Goal: Task Accomplishment & Management: Complete application form

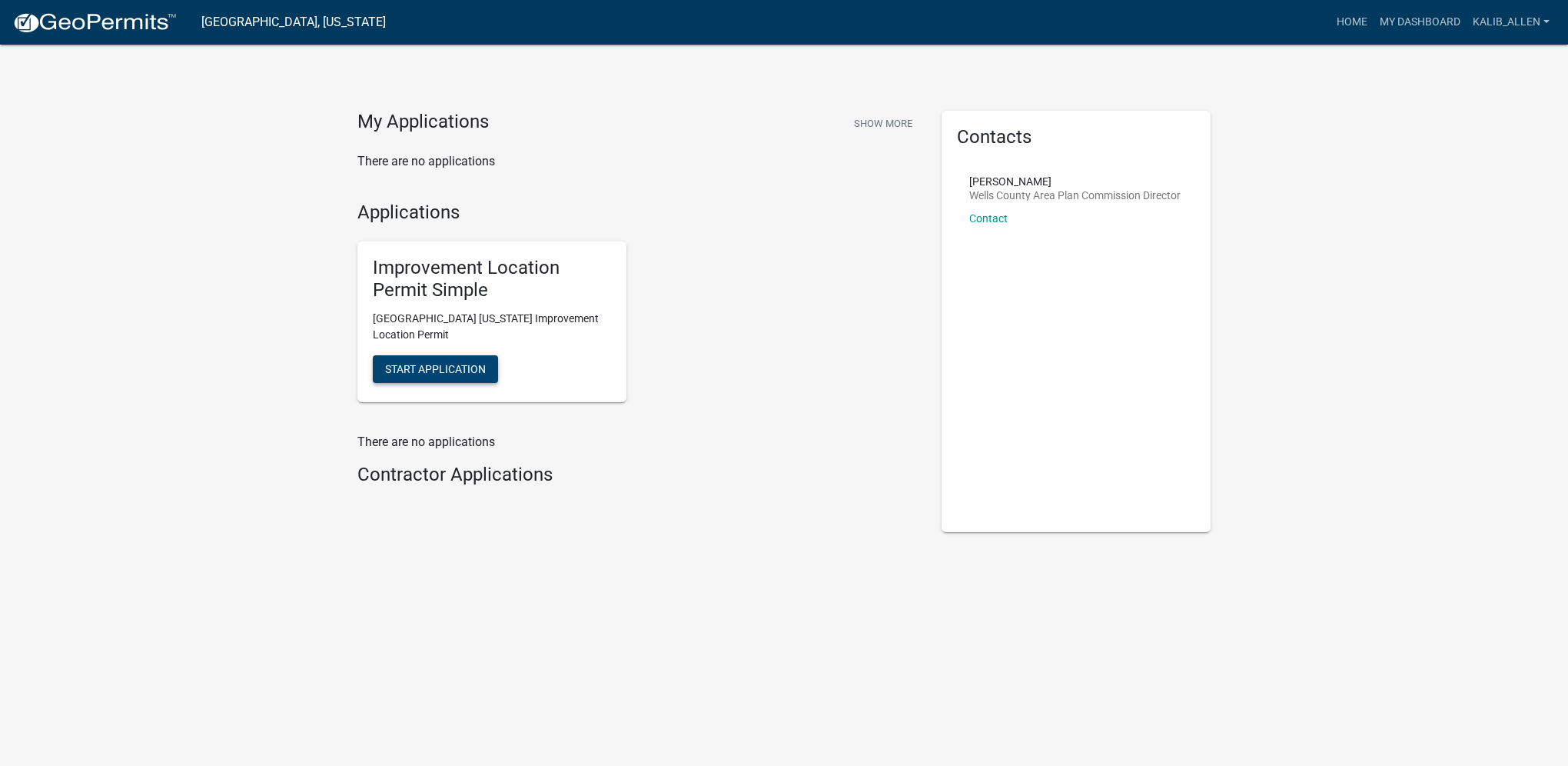
click at [460, 360] on button "Start Application" at bounding box center [435, 368] width 125 height 27
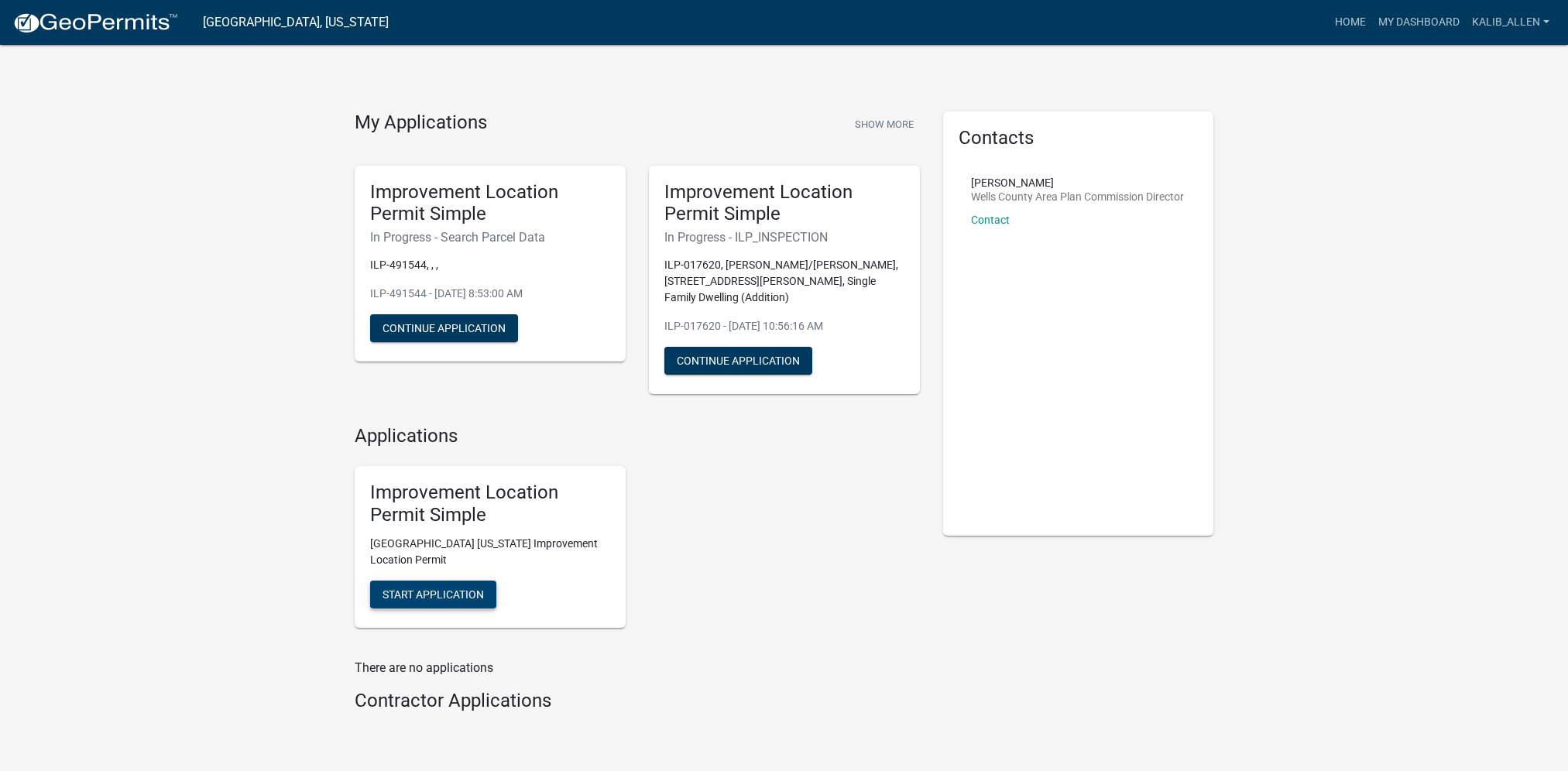
click at [468, 588] on span "Start Application" at bounding box center [433, 594] width 102 height 13
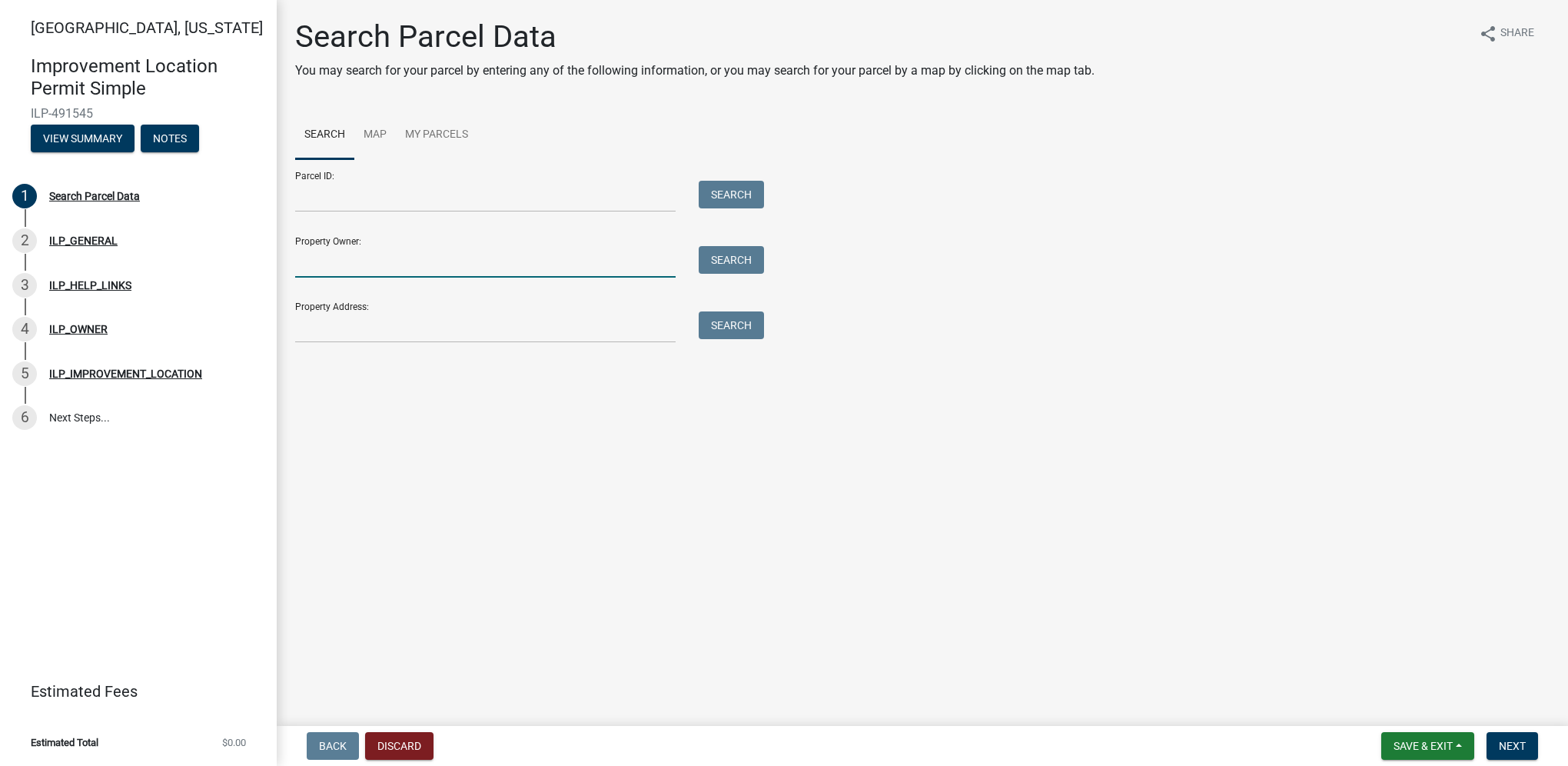
click at [475, 262] on input "Property Owner:" at bounding box center [485, 262] width 380 height 31
click at [330, 259] on input "[PERSON_NAME]" at bounding box center [485, 262] width 380 height 31
type input "[PERSON_NAME]"
click at [725, 265] on button "Search" at bounding box center [731, 260] width 66 height 27
drag, startPoint x: 438, startPoint y: 264, endPoint x: 296, endPoint y: 273, distance: 142.3
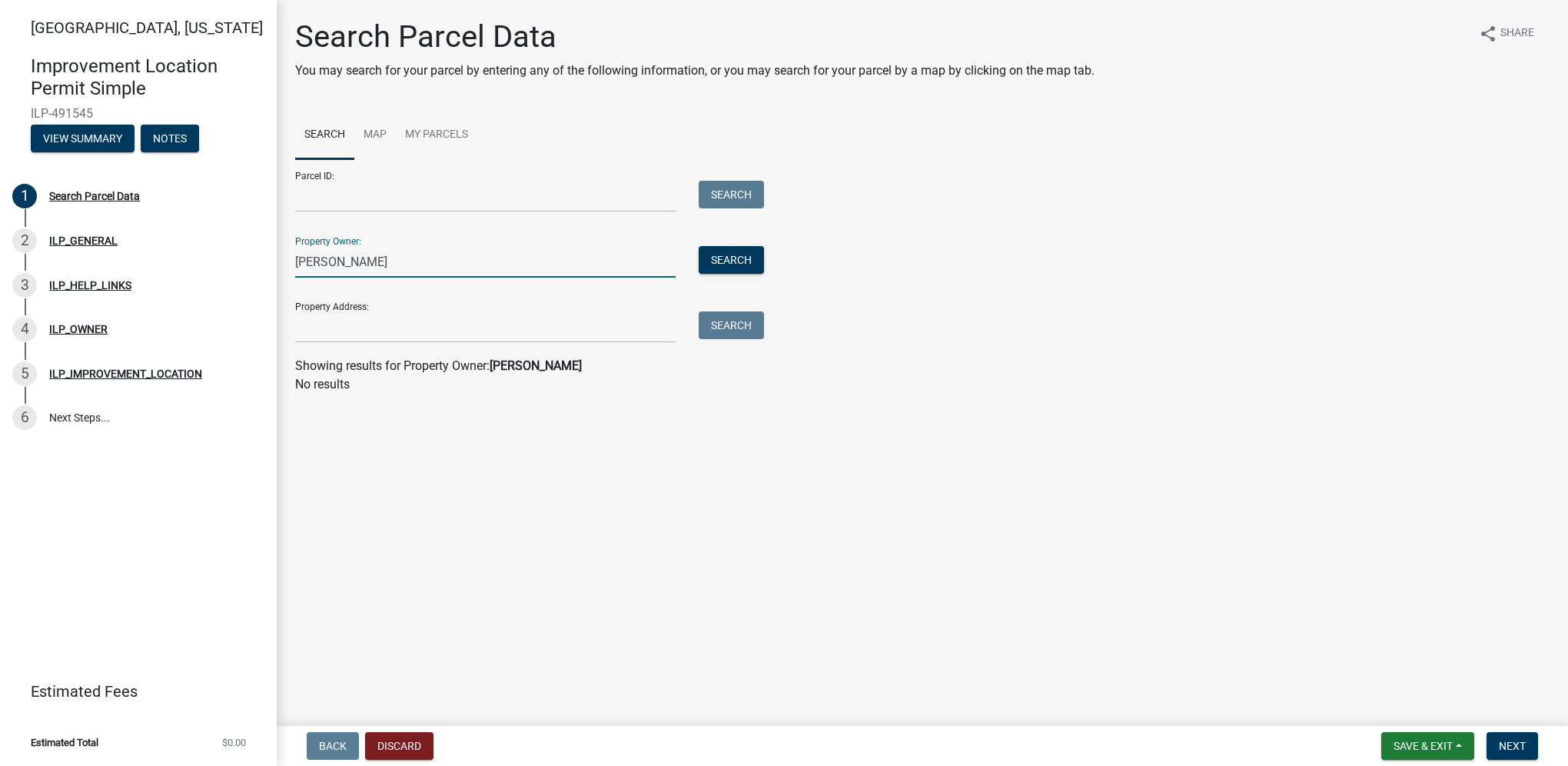
click at [296, 273] on input "[PERSON_NAME]" at bounding box center [485, 262] width 380 height 31
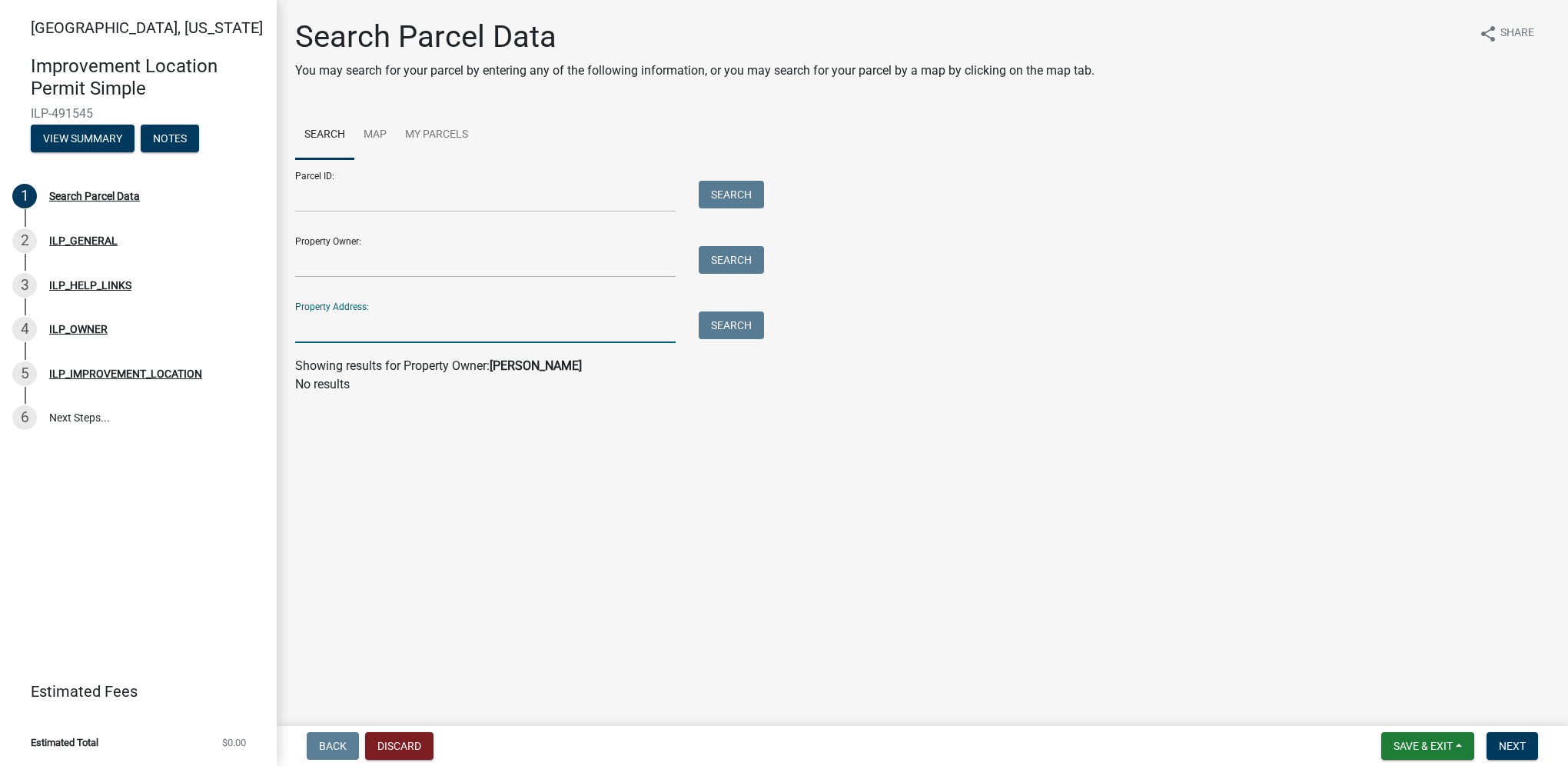
click at [338, 322] on input "Property Address:" at bounding box center [485, 327] width 380 height 31
type input "5267 e 1000 n"
click at [745, 320] on button "Search" at bounding box center [731, 324] width 66 height 27
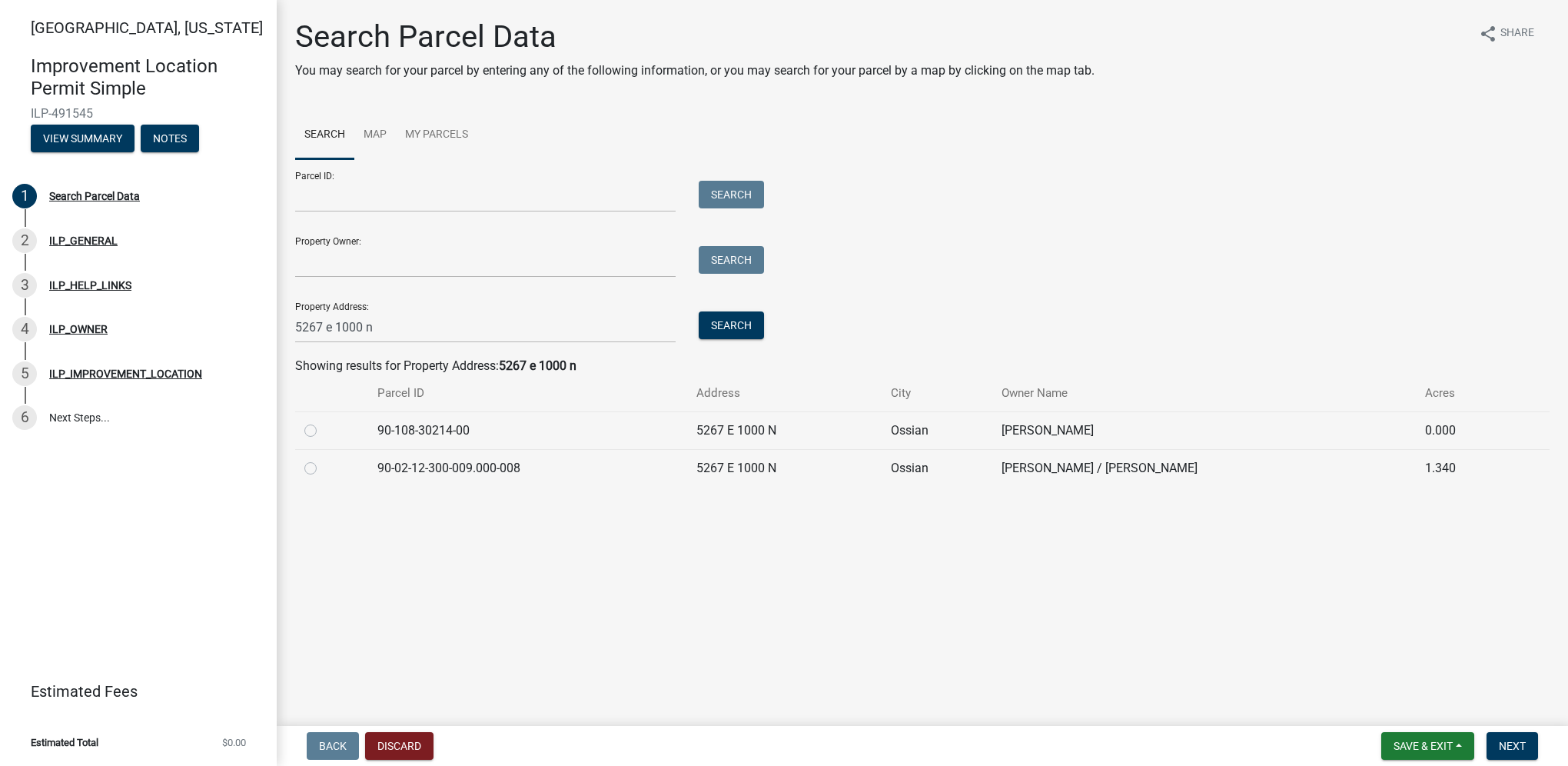
click at [323, 421] on label at bounding box center [323, 421] width 0 height 0
click at [323, 431] on input "radio" at bounding box center [327, 426] width 10 height 10
radio input "true"
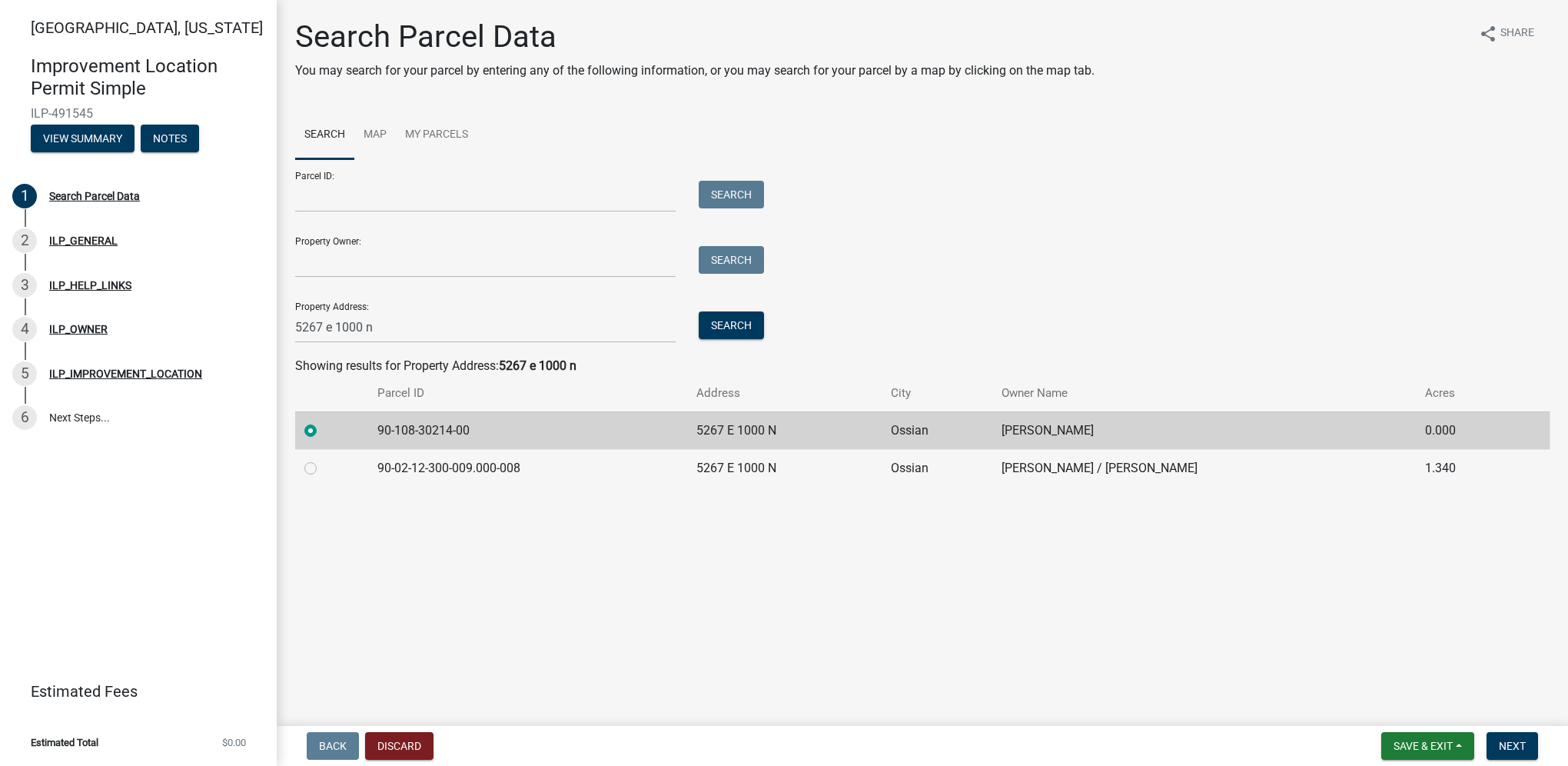
click at [323, 459] on label at bounding box center [323, 459] width 0 height 0
click at [323, 461] on input "radio" at bounding box center [327, 464] width 10 height 10
radio input "true"
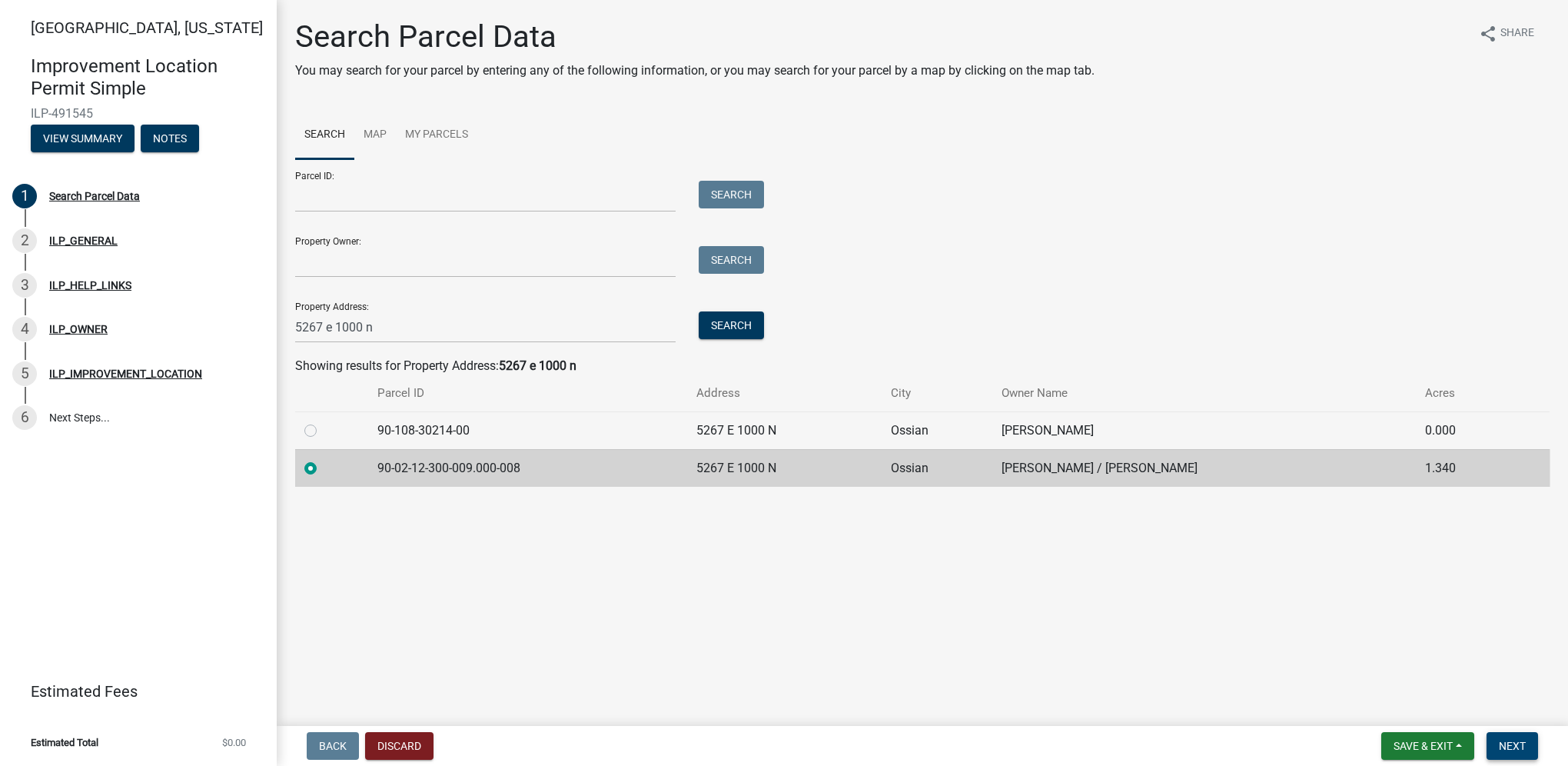
click at [1508, 741] on span "Next" at bounding box center [1512, 746] width 27 height 13
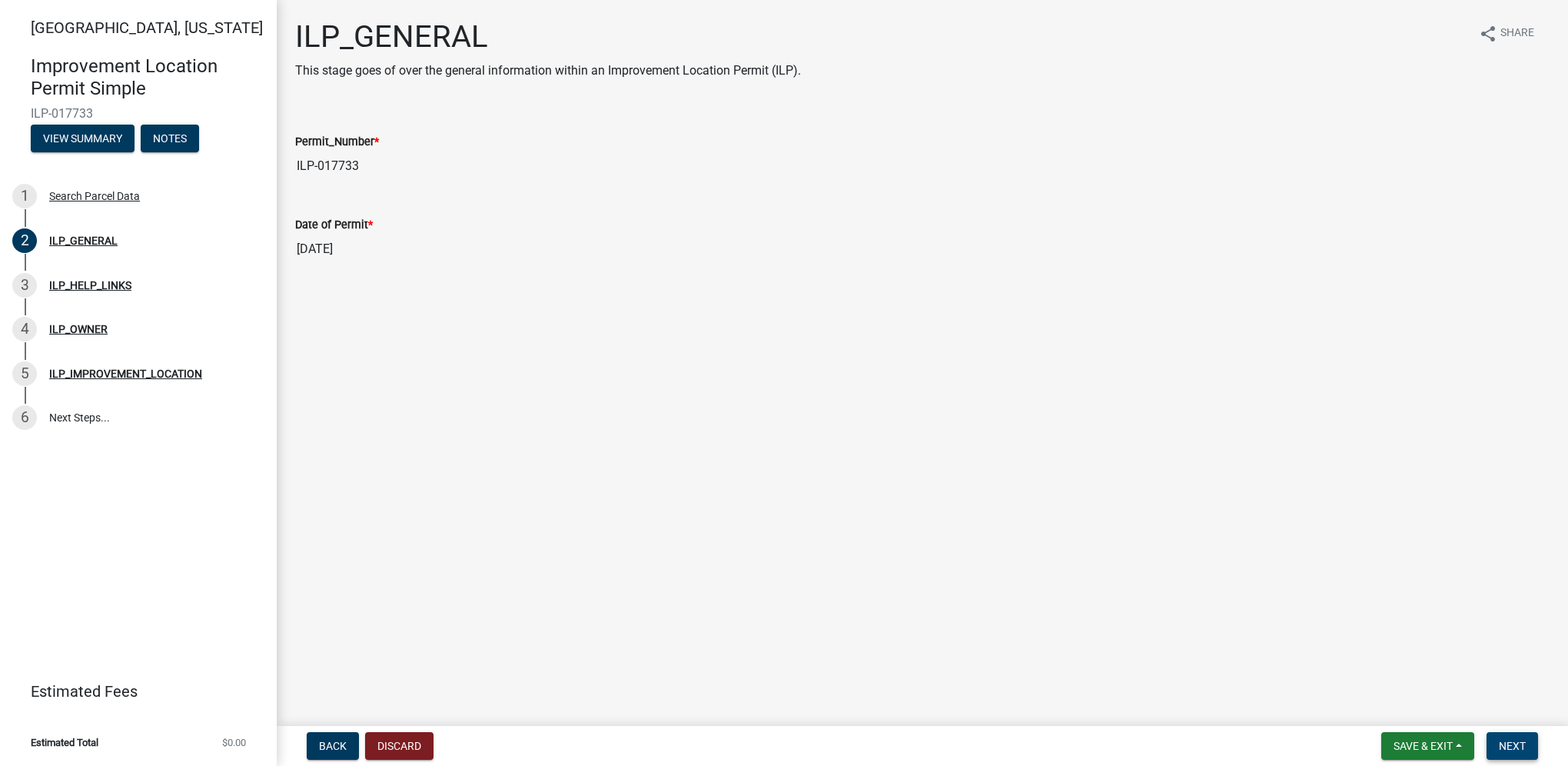
click at [1509, 736] on button "Next" at bounding box center [1512, 745] width 52 height 27
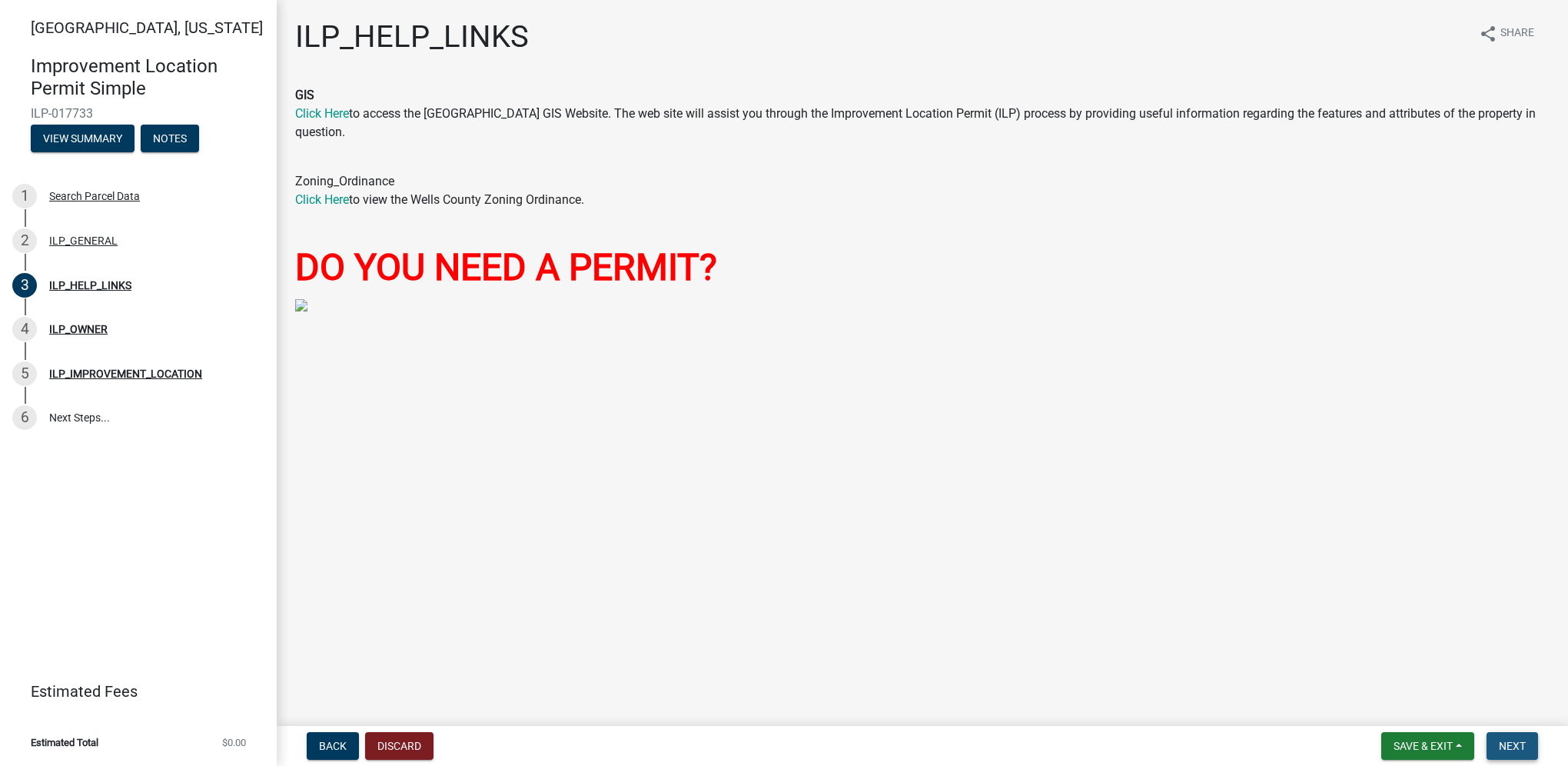
click at [1505, 743] on span "Next" at bounding box center [1512, 746] width 27 height 13
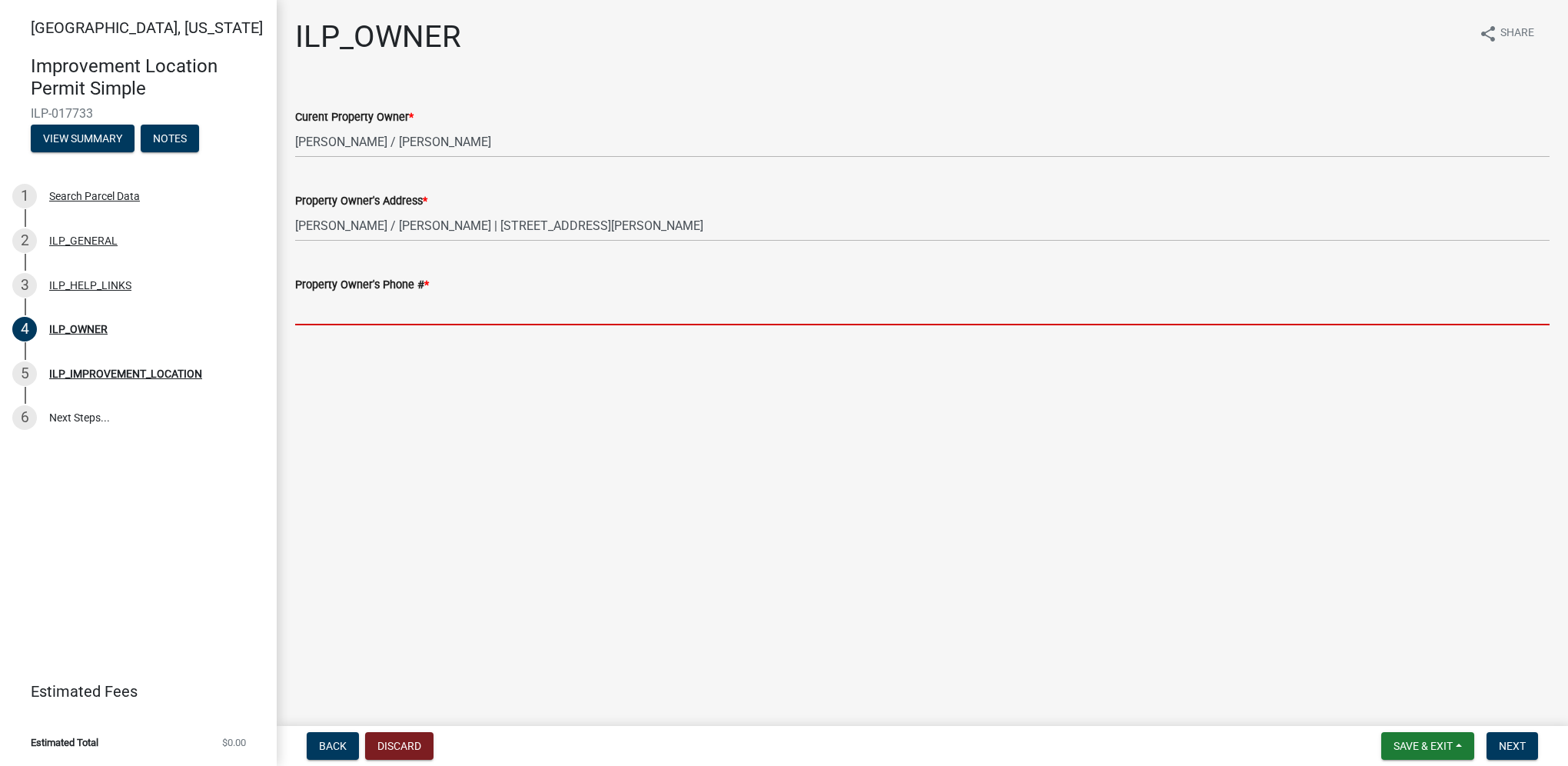
click at [470, 305] on input "Property Owner's Phone # *" at bounding box center [922, 310] width 1254 height 31
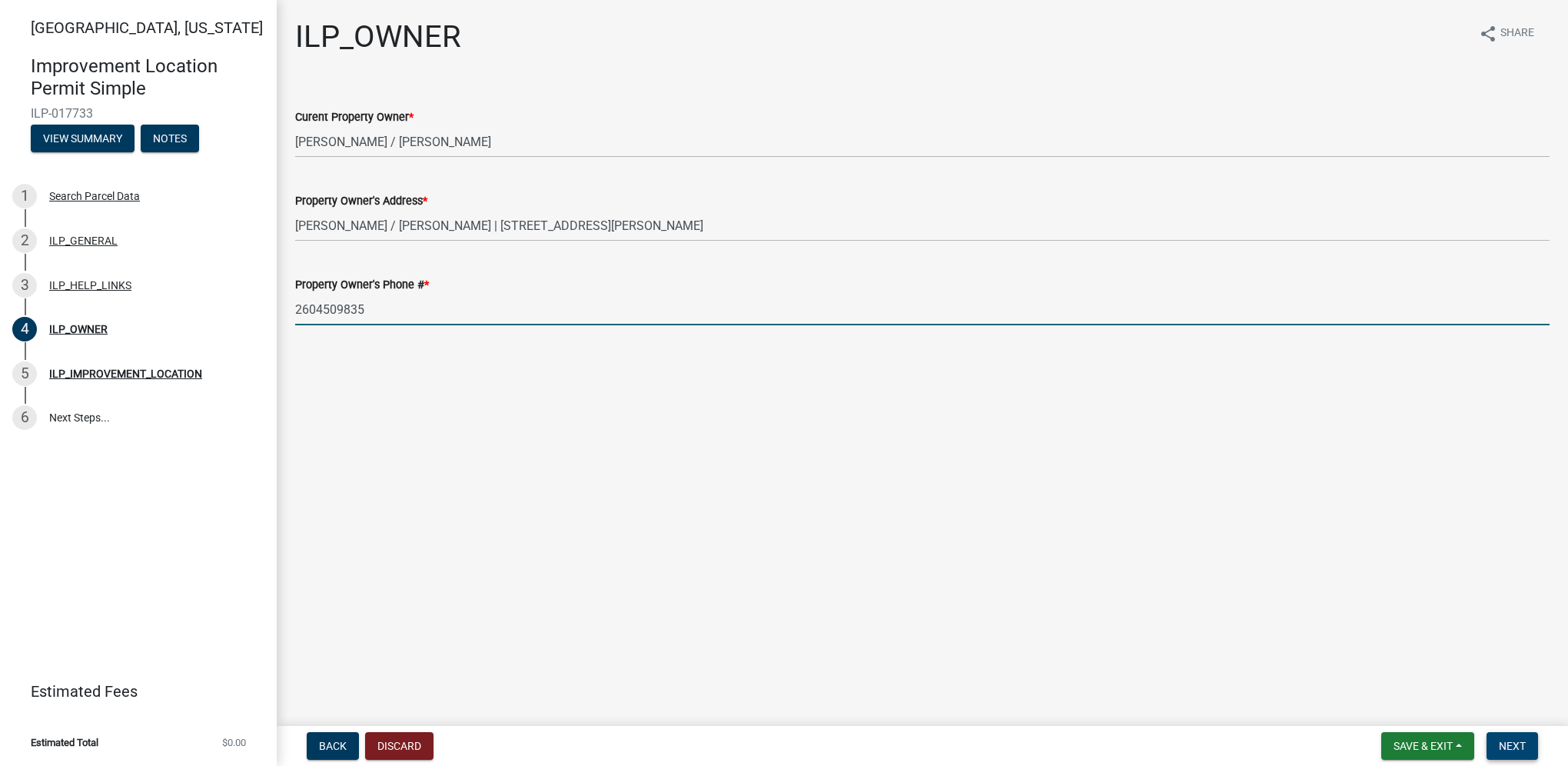
type input "2604509835"
click at [1516, 739] on span "Next" at bounding box center [1512, 746] width 27 height 13
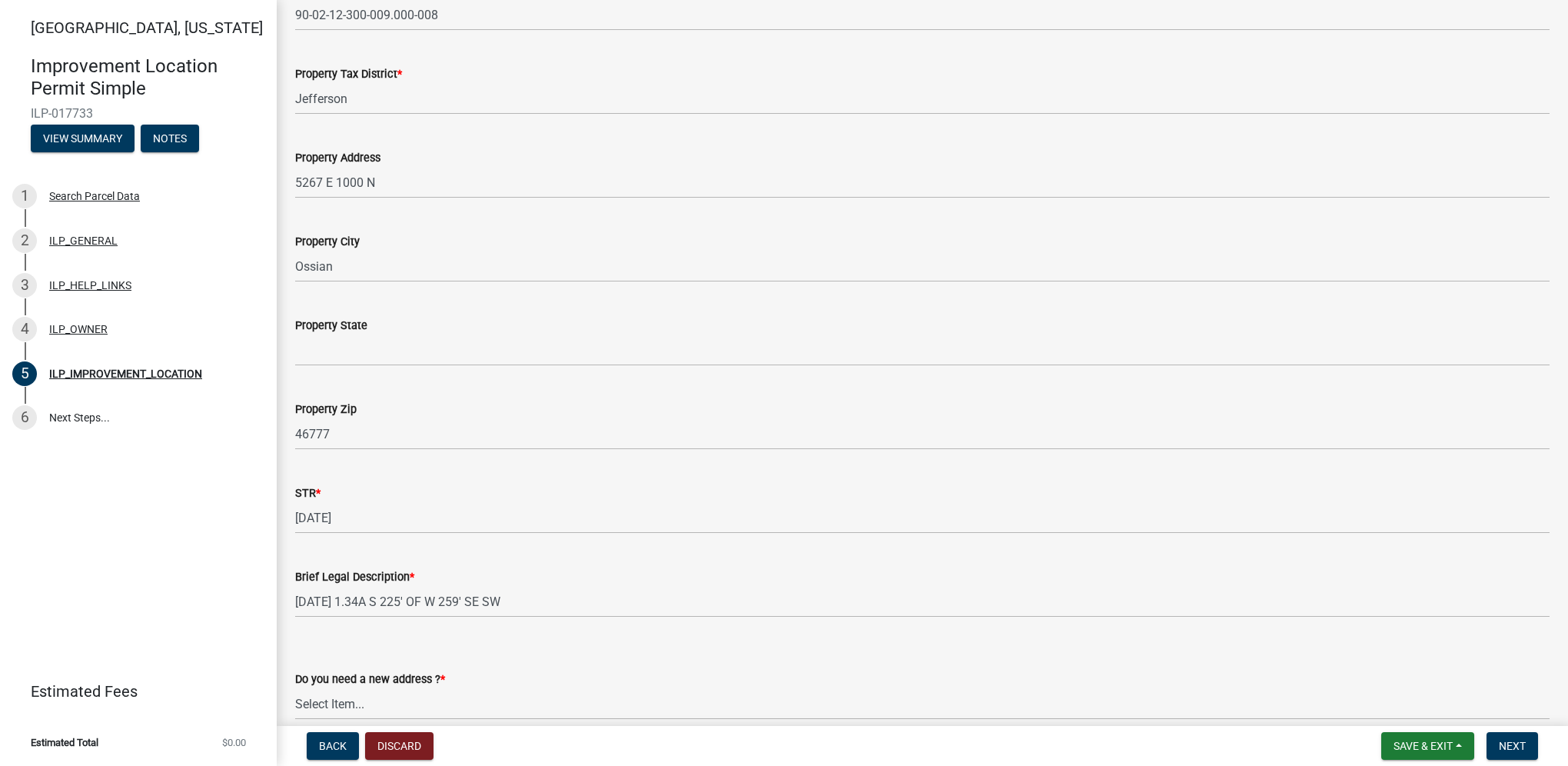
scroll to position [154, 0]
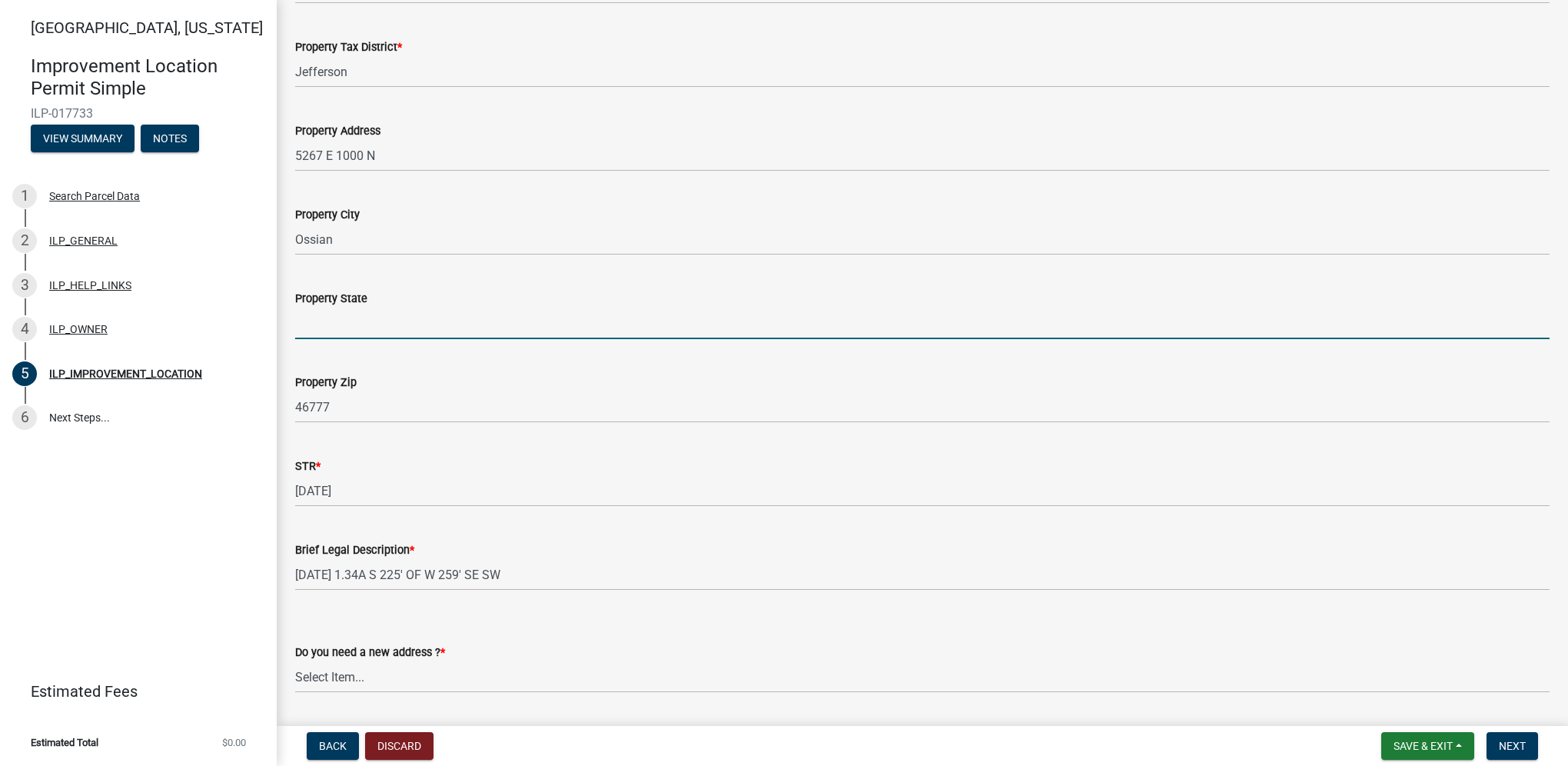
click at [383, 331] on input "Property State" at bounding box center [922, 323] width 1254 height 31
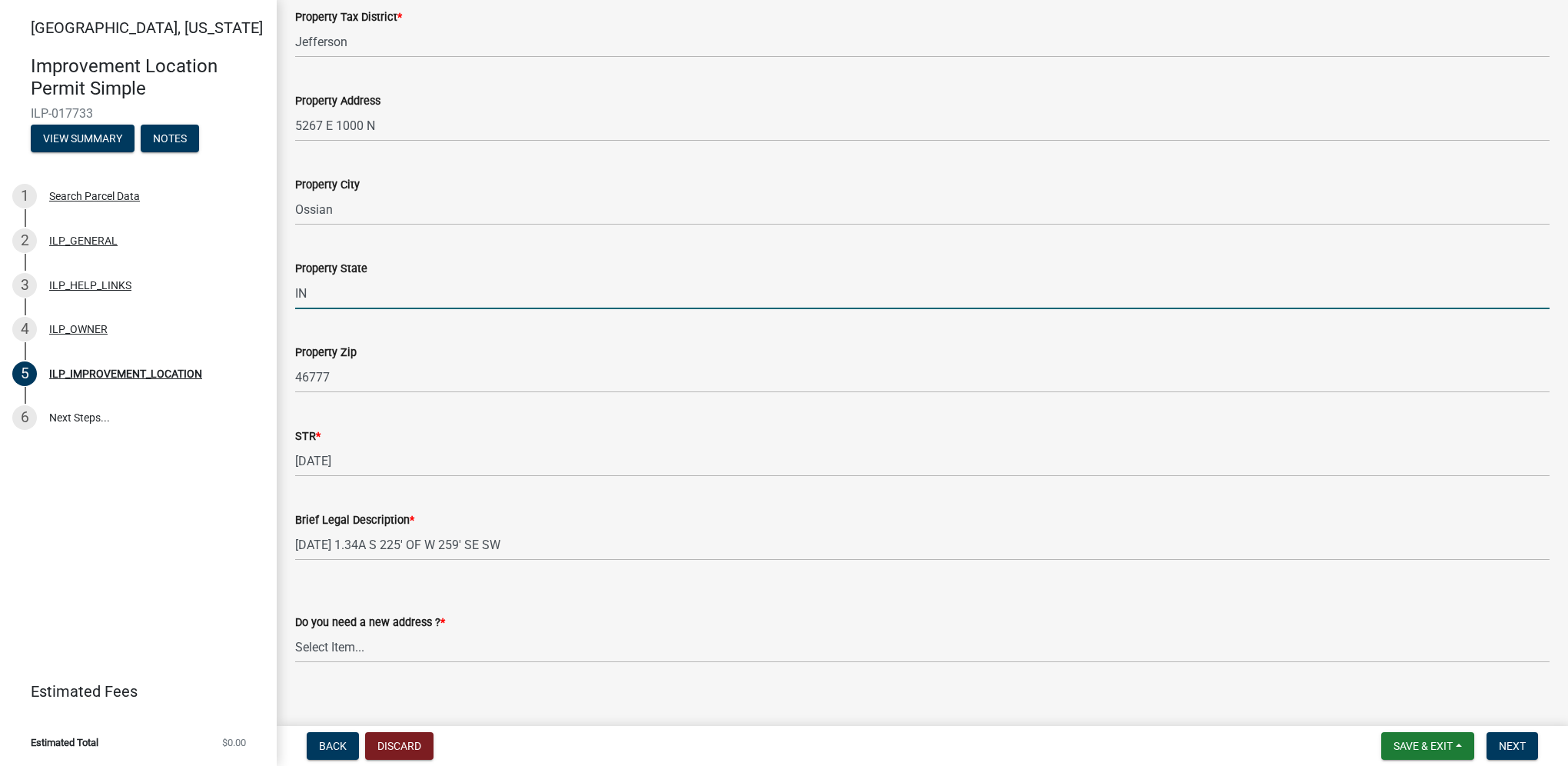
scroll to position [201, 0]
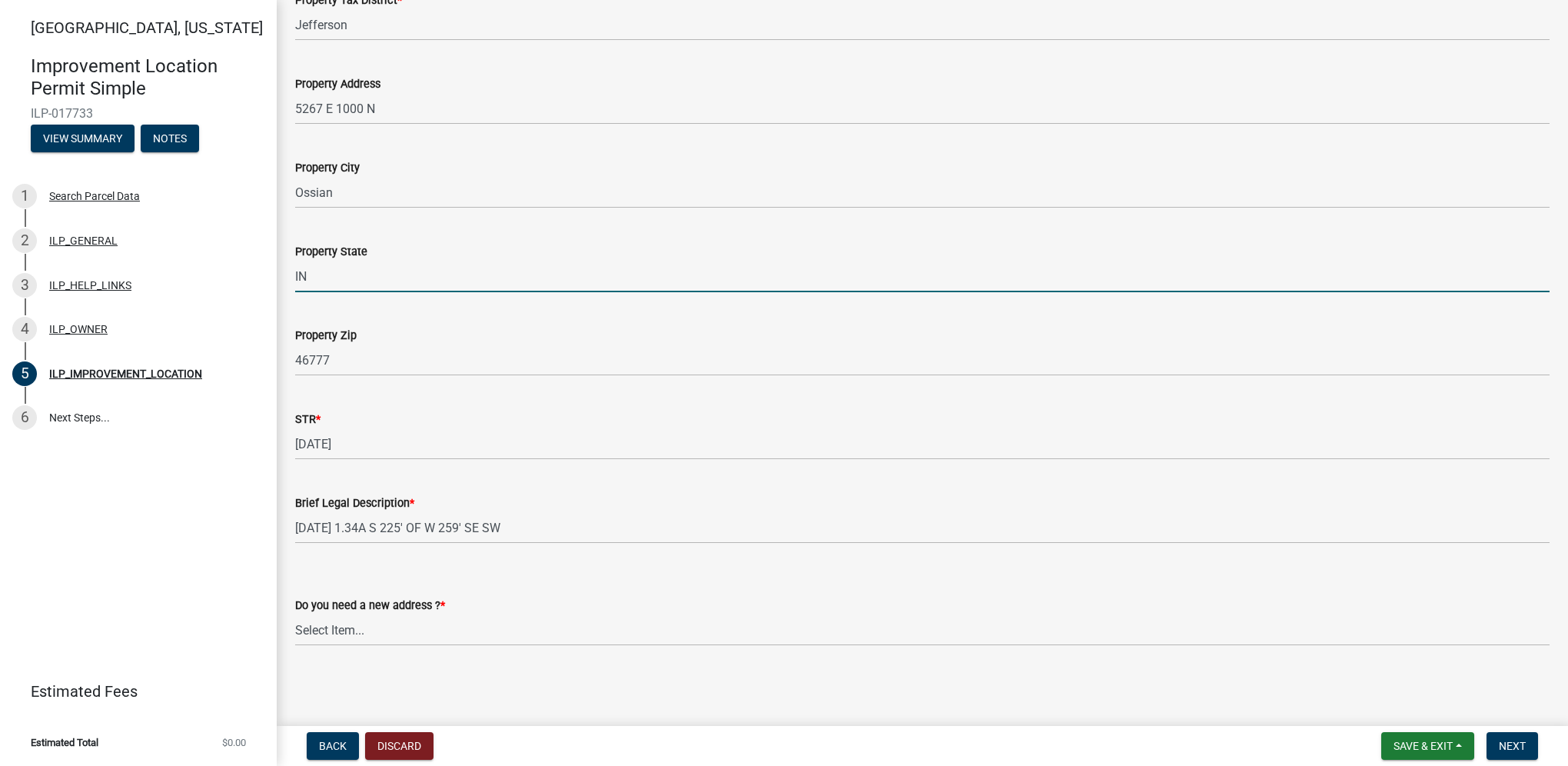
type input "IN"
click at [464, 634] on select "Select Item... YES NO" at bounding box center [922, 630] width 1254 height 31
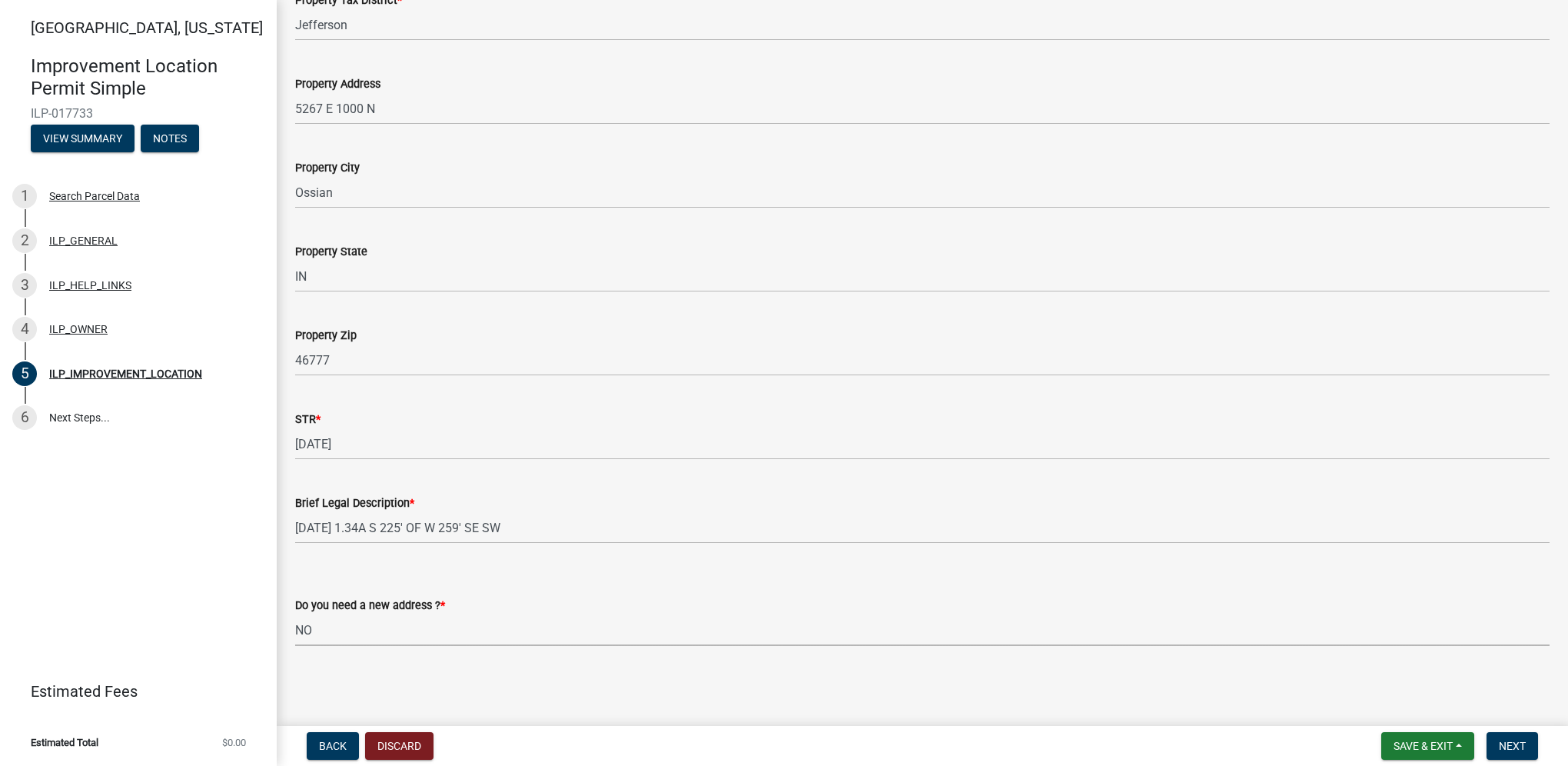
click at [295, 614] on select "Select Item... YES NO" at bounding box center [922, 630] width 1254 height 31
select select "03ef64e6-f0ff-43c9-aded-972c487e3507"
click at [1523, 743] on span "Next" at bounding box center [1512, 746] width 27 height 13
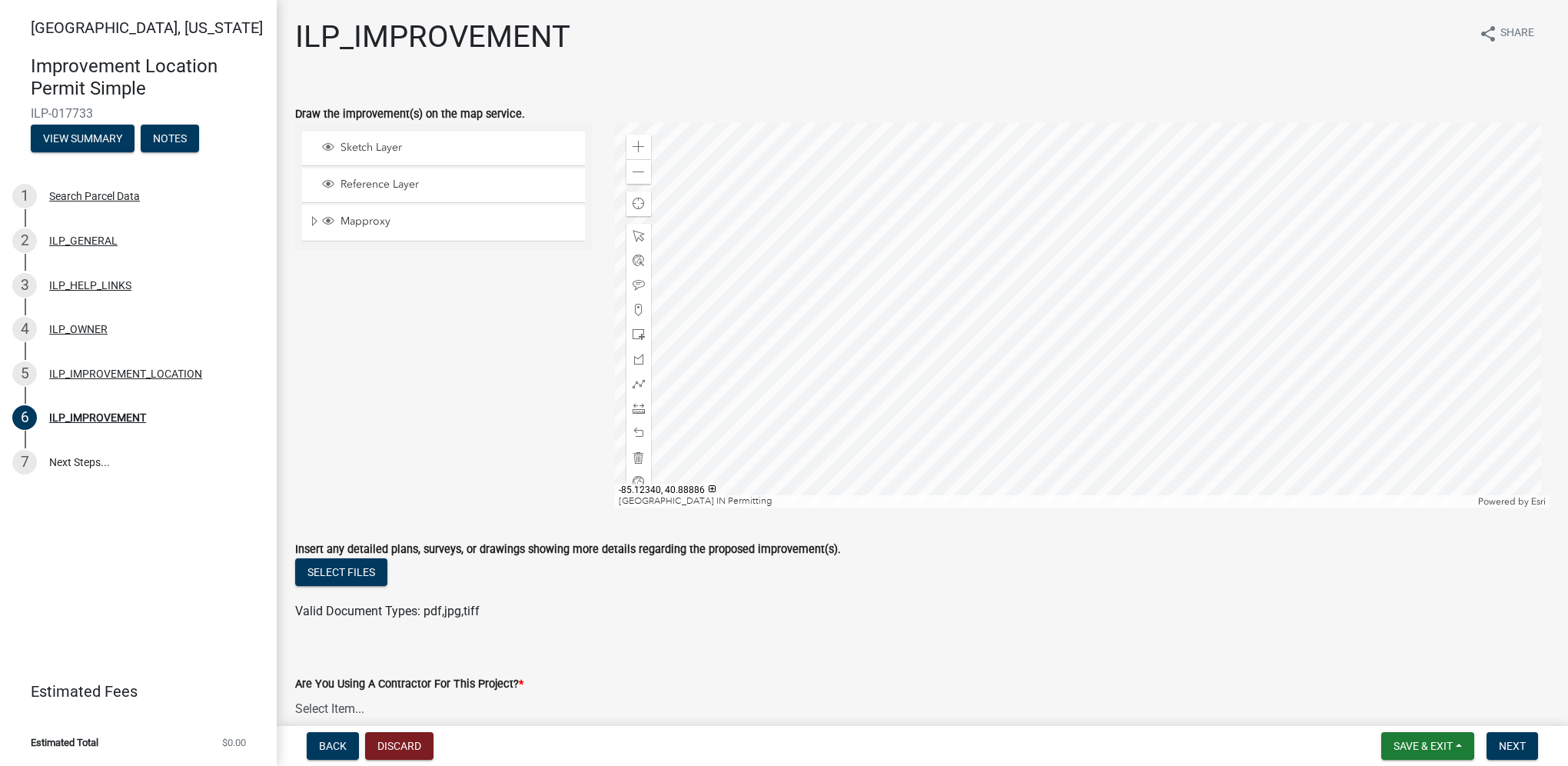
click at [1017, 386] on div at bounding box center [1082, 315] width 935 height 385
click at [1080, 387] on div at bounding box center [1082, 315] width 935 height 385
click at [1055, 389] on div at bounding box center [1082, 315] width 935 height 385
click at [1115, 379] on div at bounding box center [1082, 315] width 935 height 385
click at [1083, 374] on div at bounding box center [1082, 315] width 935 height 385
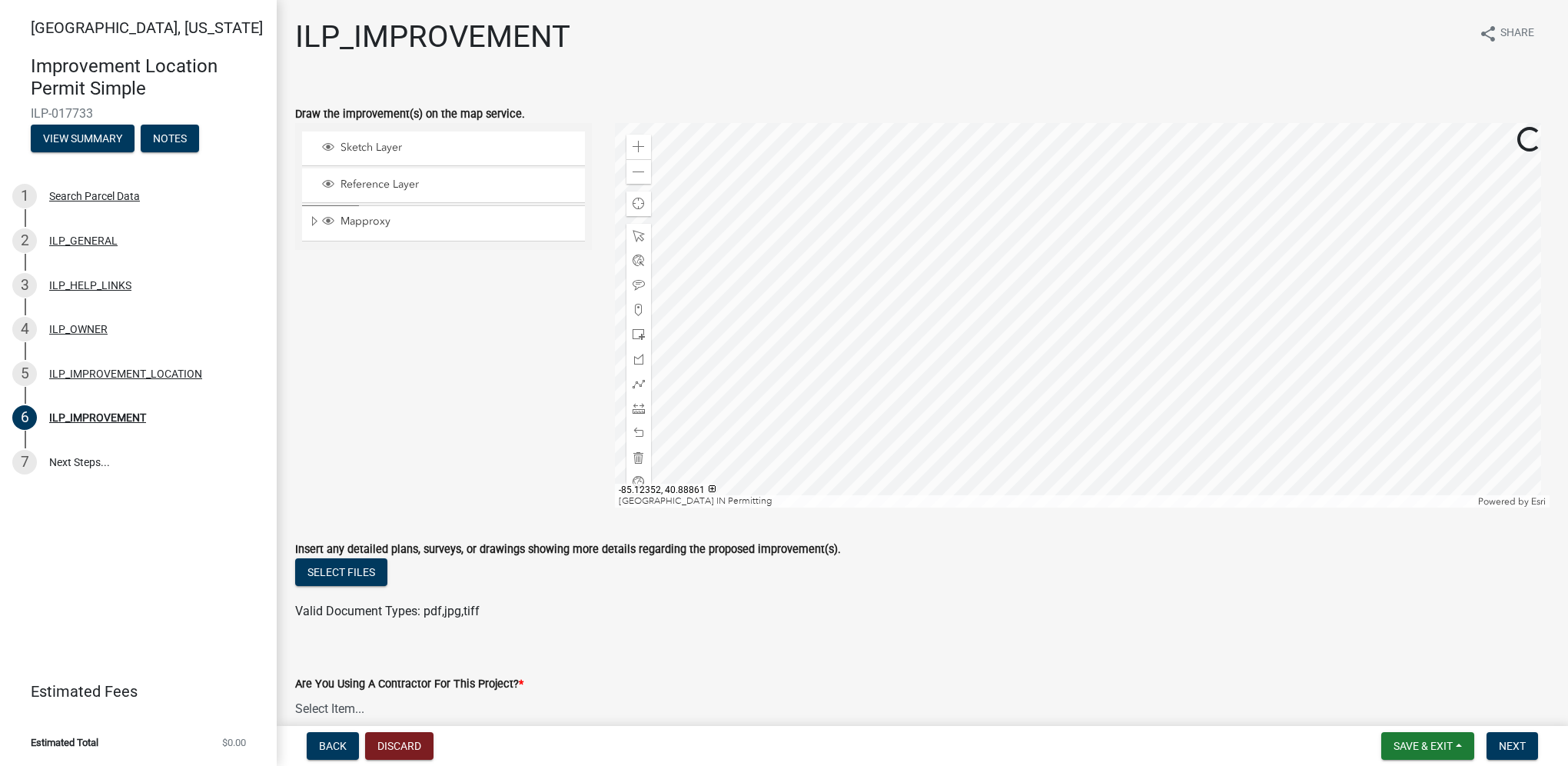
click at [1105, 323] on div at bounding box center [1082, 315] width 935 height 385
click at [1092, 348] on div at bounding box center [1082, 315] width 935 height 385
click at [638, 404] on span at bounding box center [639, 408] width 13 height 13
click at [1057, 463] on div at bounding box center [1082, 315] width 935 height 385
click at [1061, 457] on div at bounding box center [1082, 315] width 935 height 385
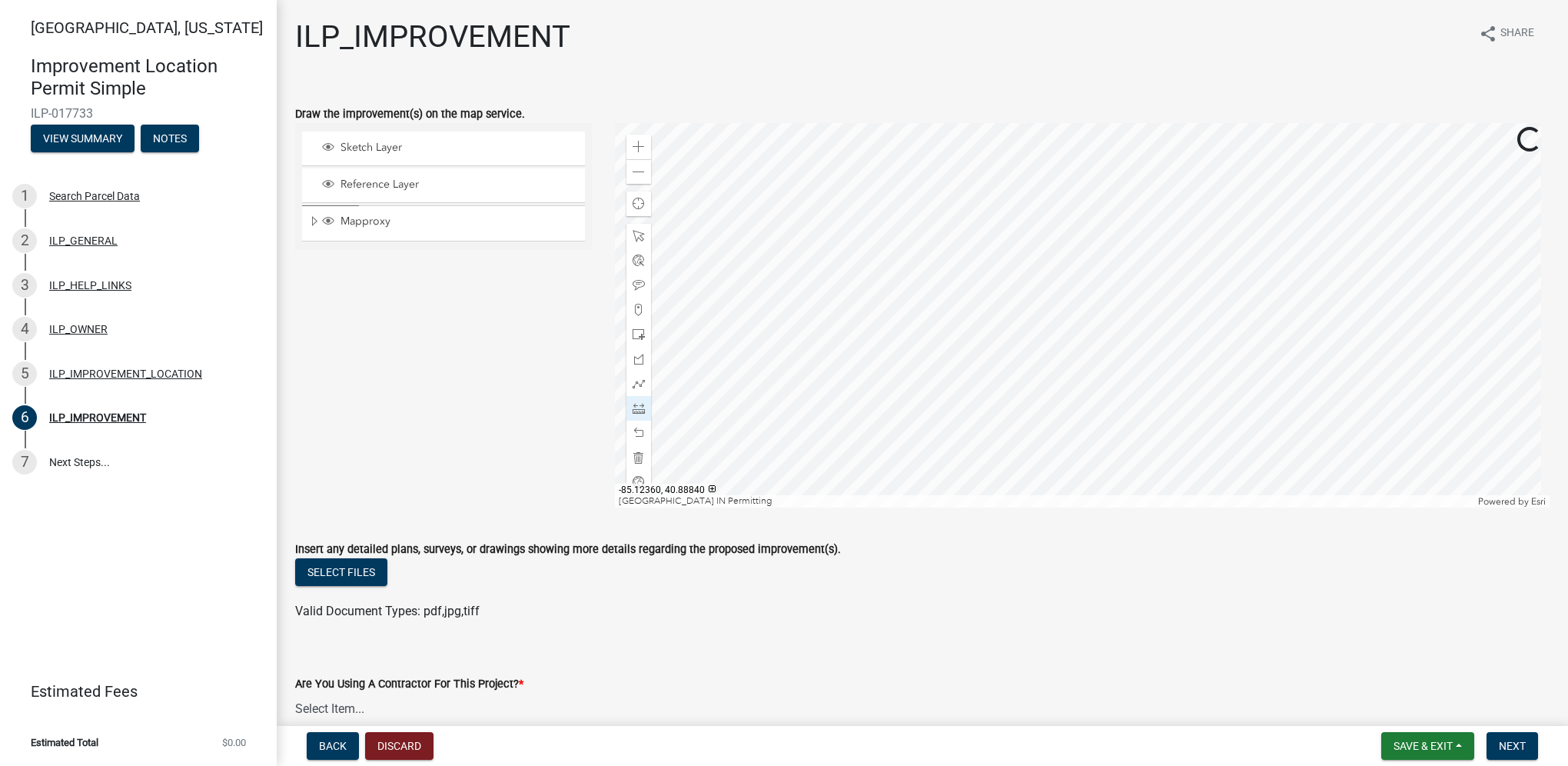
click at [1061, 464] on div at bounding box center [1082, 315] width 935 height 385
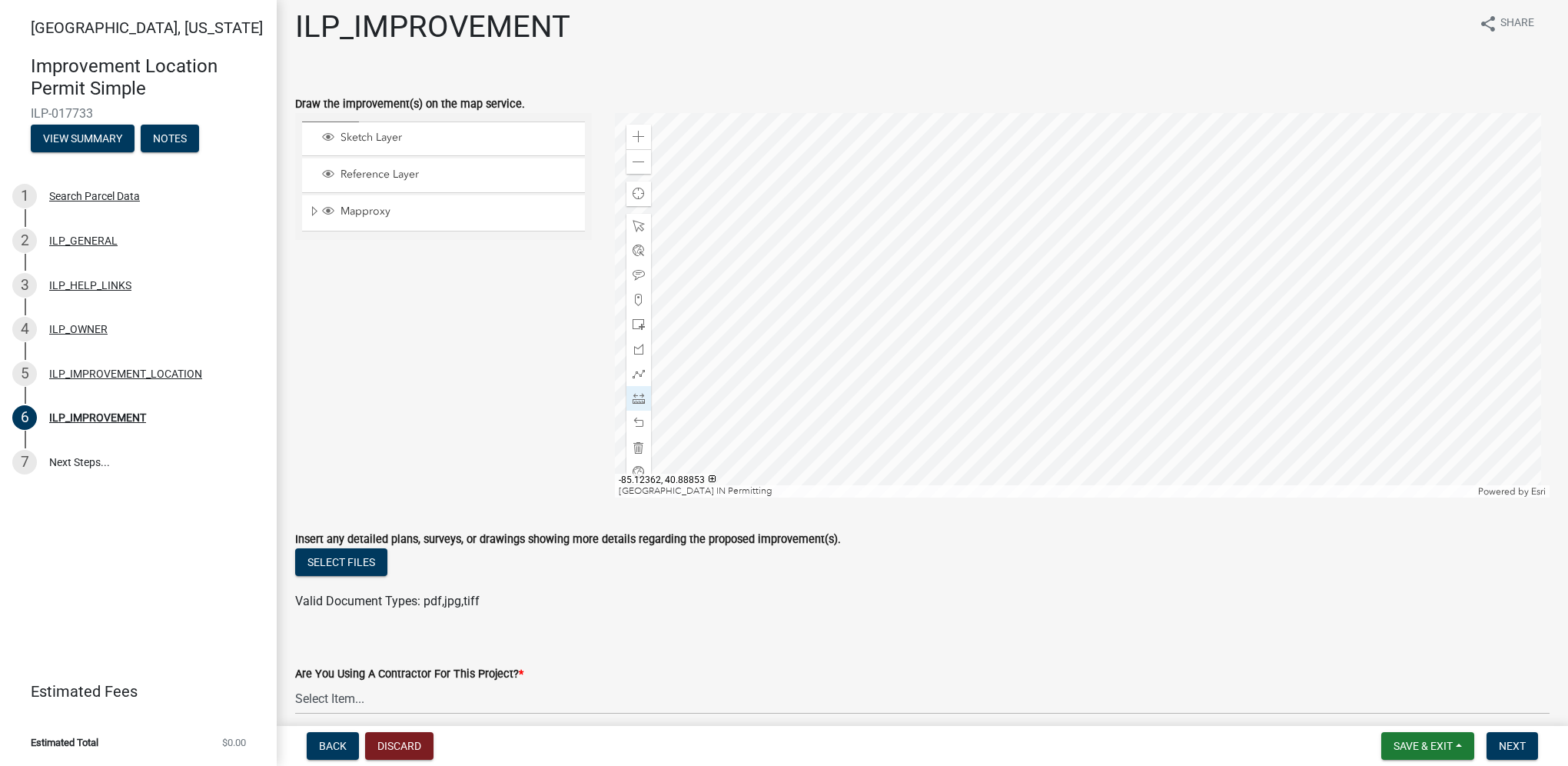
scroll to position [9, 0]
click at [642, 229] on div at bounding box center [638, 226] width 24 height 24
click at [638, 369] on span at bounding box center [639, 374] width 13 height 13
click at [1069, 288] on div at bounding box center [1082, 306] width 935 height 385
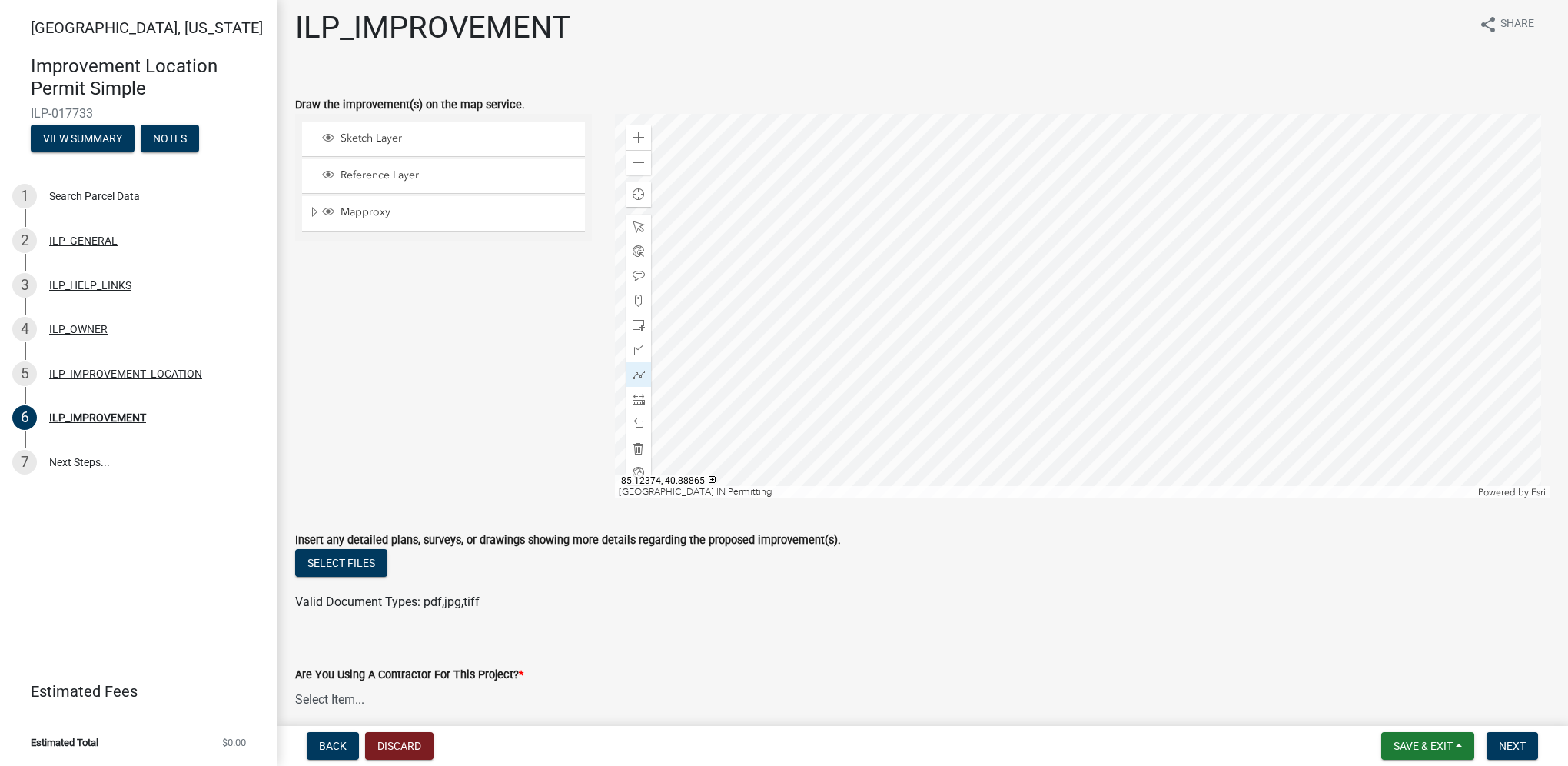
click at [993, 288] on div at bounding box center [1082, 306] width 935 height 385
click at [993, 211] on div at bounding box center [1082, 306] width 935 height 385
click at [1069, 212] on div at bounding box center [1082, 306] width 935 height 385
click at [1070, 288] on div at bounding box center [1082, 306] width 935 height 385
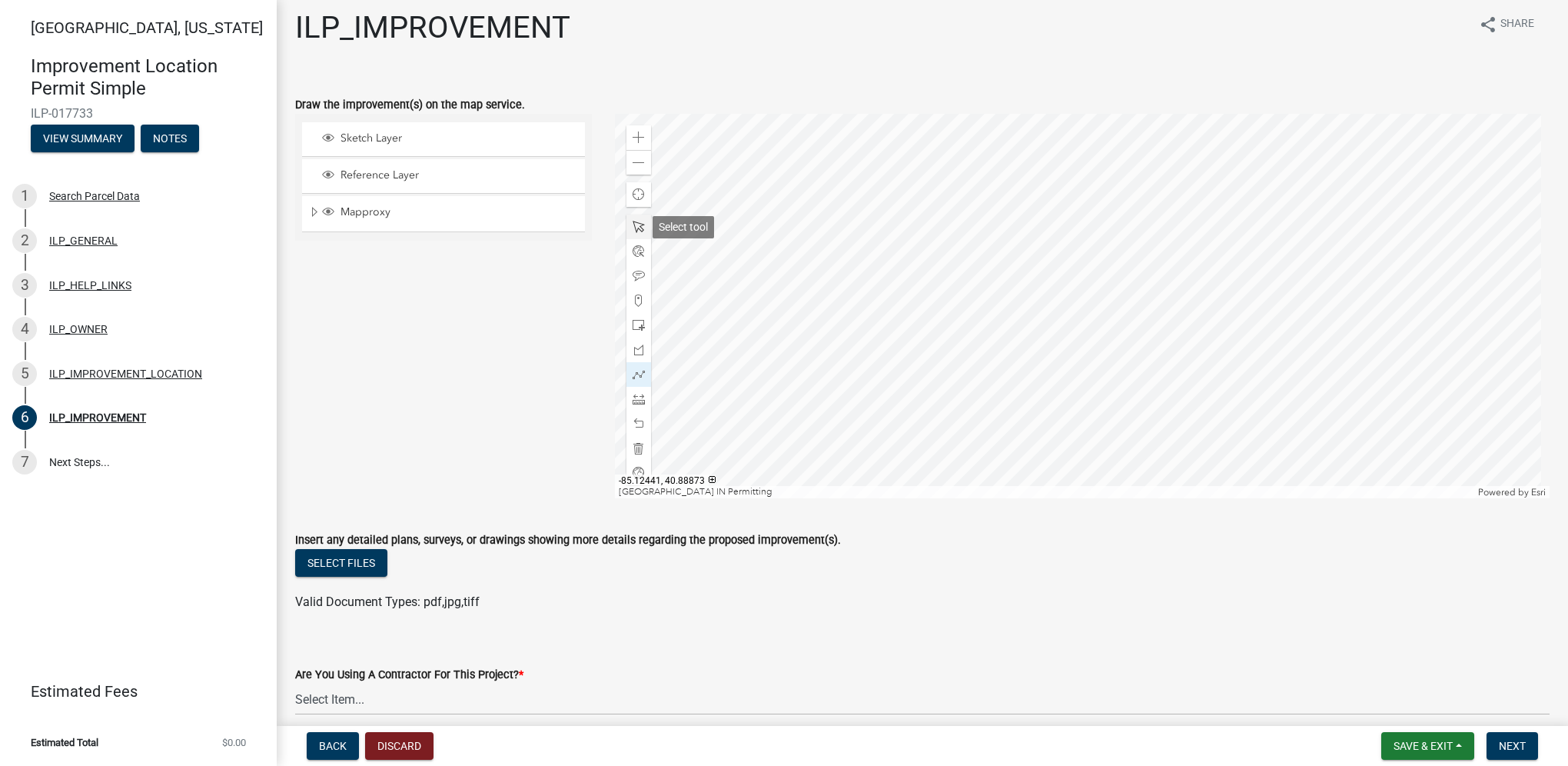
click at [646, 230] on div at bounding box center [638, 226] width 24 height 24
click at [884, 381] on div at bounding box center [1082, 306] width 935 height 385
click at [923, 377] on div at bounding box center [1082, 306] width 935 height 385
click at [345, 562] on button "Select files" at bounding box center [341, 562] width 92 height 27
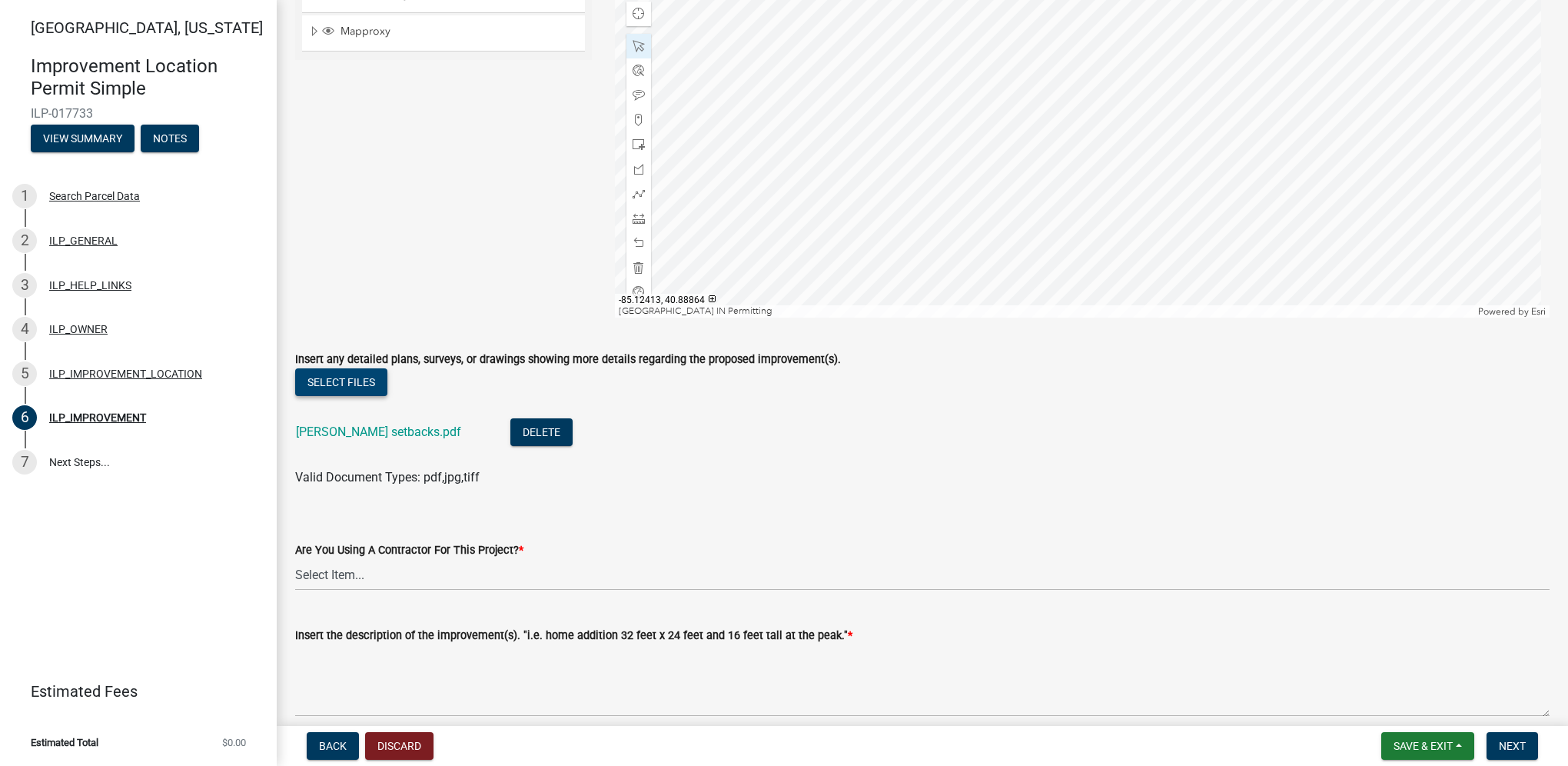
scroll to position [240, 0]
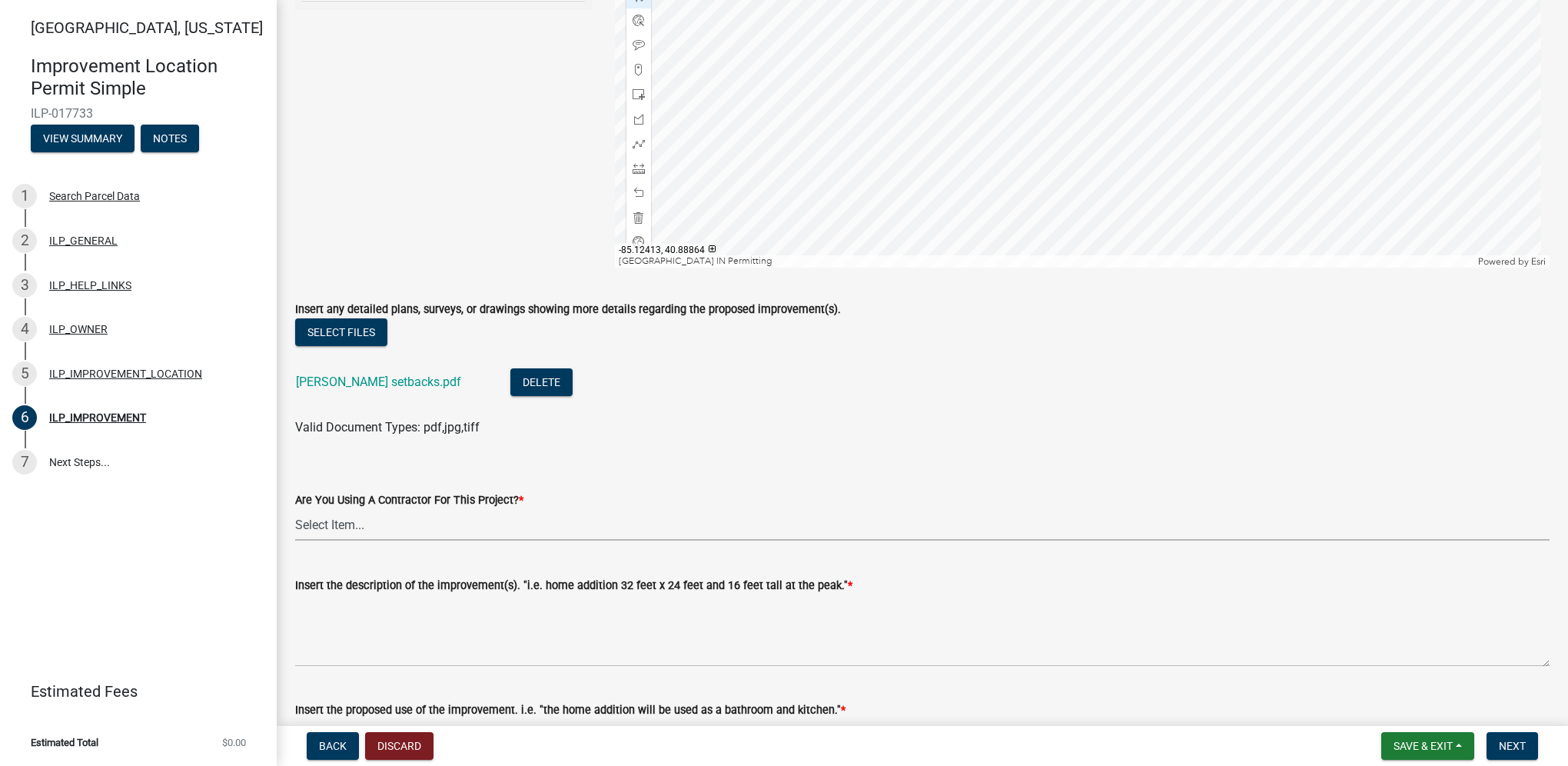
click at [526, 533] on select "Select Item... YES NO" at bounding box center [922, 524] width 1254 height 31
click at [295, 509] on select "Select Item... YES NO" at bounding box center [922, 524] width 1254 height 31
select select "71b507d0-569d-4a0a-b334-f72445909e69"
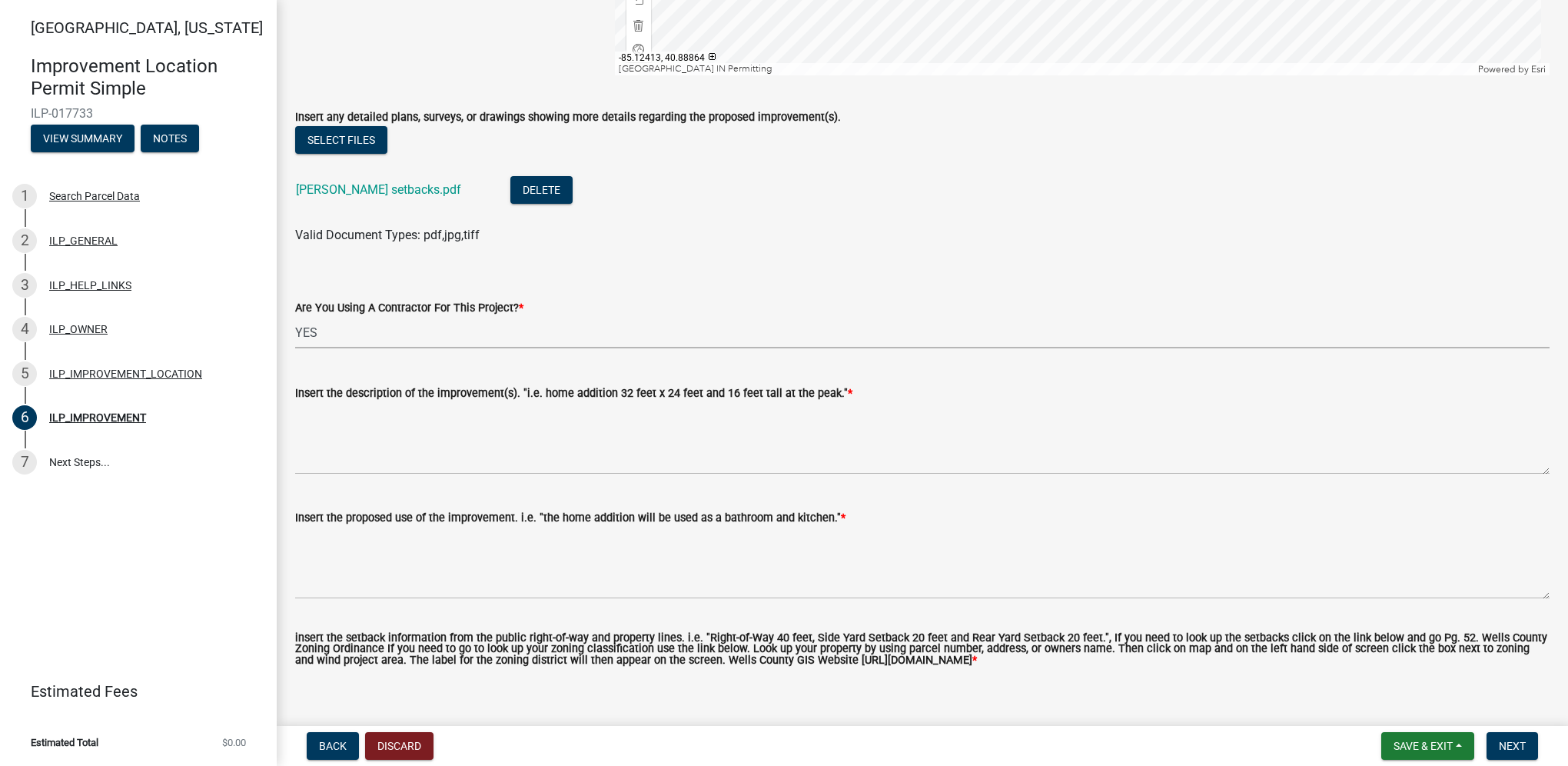
scroll to position [471, 0]
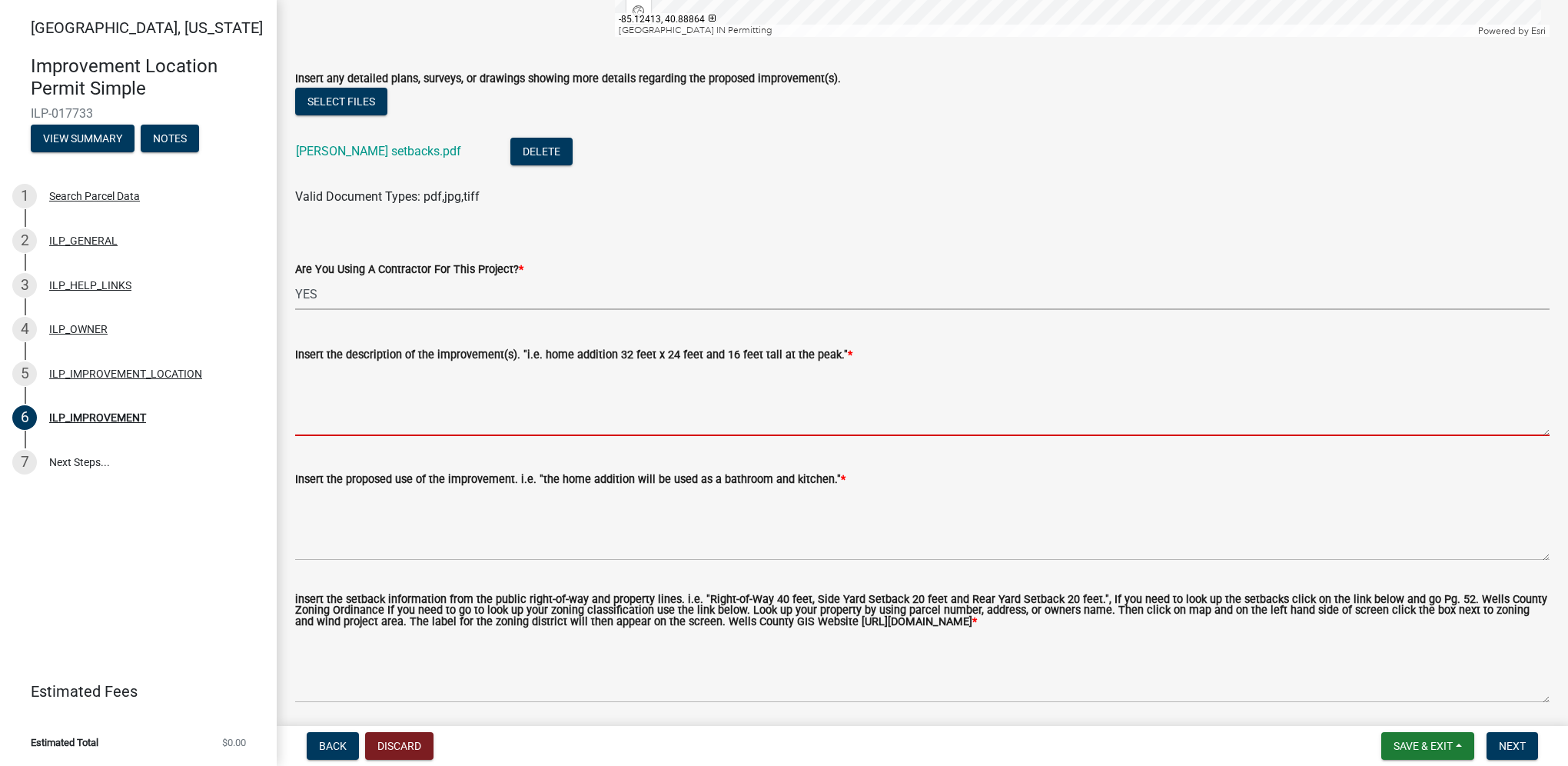
click at [510, 413] on textarea "Insert the description of the improvement(s). "i.e. home addition 32 feet x 24 …" at bounding box center [922, 399] width 1254 height 72
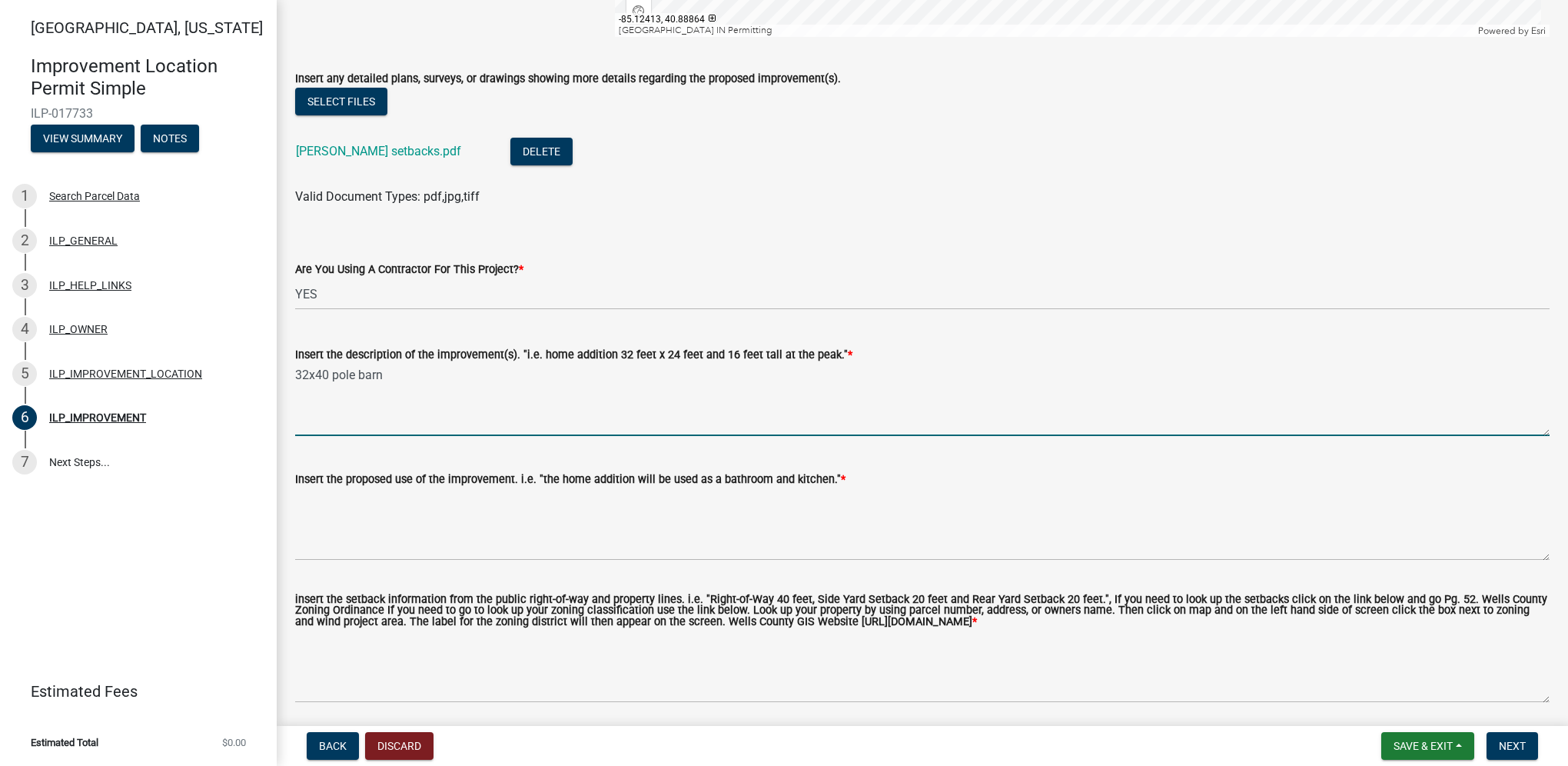
click at [310, 374] on textarea "32x40 pole barn" at bounding box center [922, 399] width 1254 height 72
click at [332, 373] on textarea "32'x40 pole barn" at bounding box center [922, 399] width 1254 height 72
click at [407, 374] on textarea "32'x40' pole barn" at bounding box center [922, 399] width 1254 height 72
type textarea "32'x40' pole barn 18' to peak"
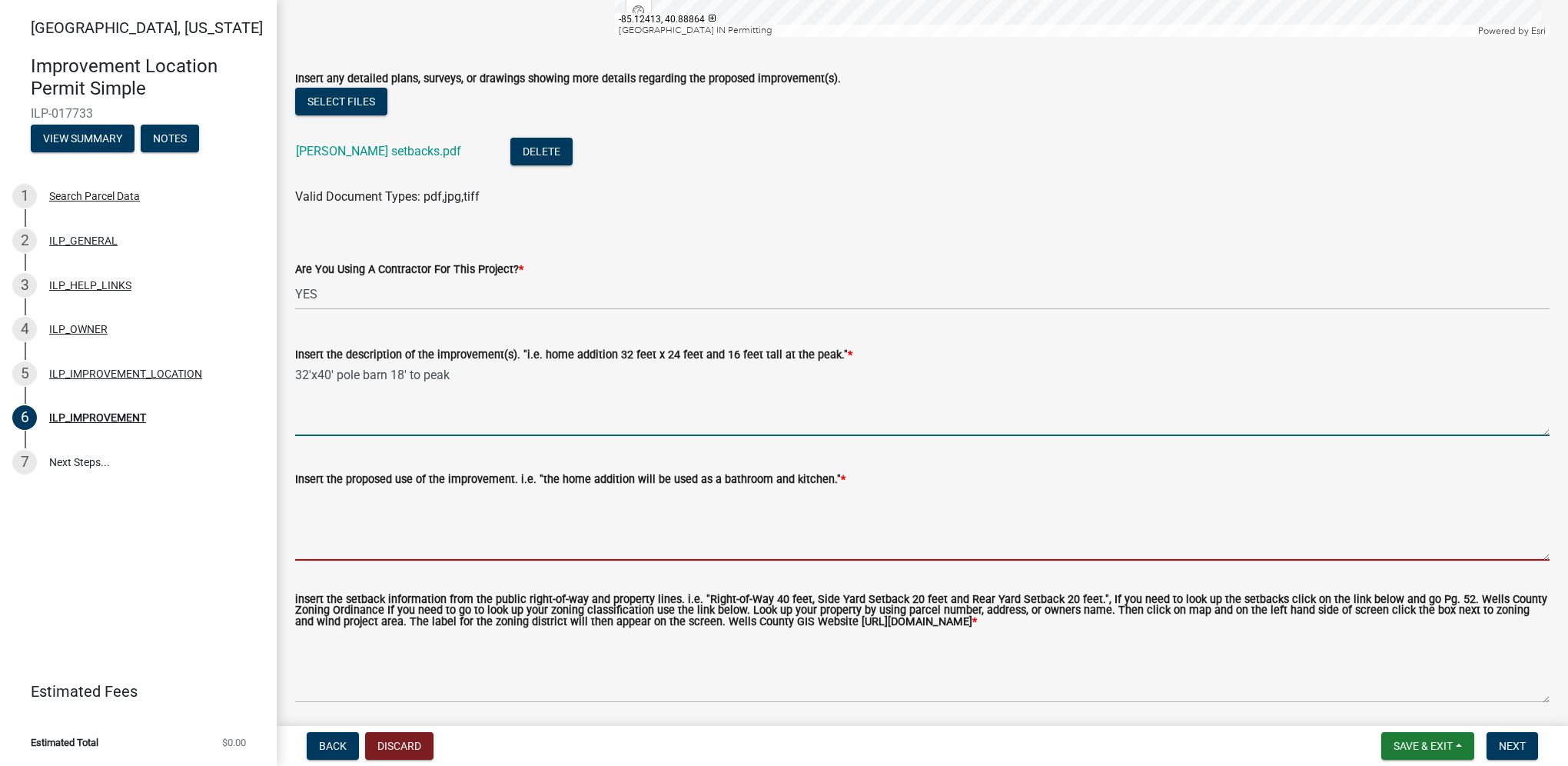
click at [383, 548] on textarea "Insert the proposed use of the improvement. i.e. "the home addition will be use…" at bounding box center [922, 524] width 1254 height 72
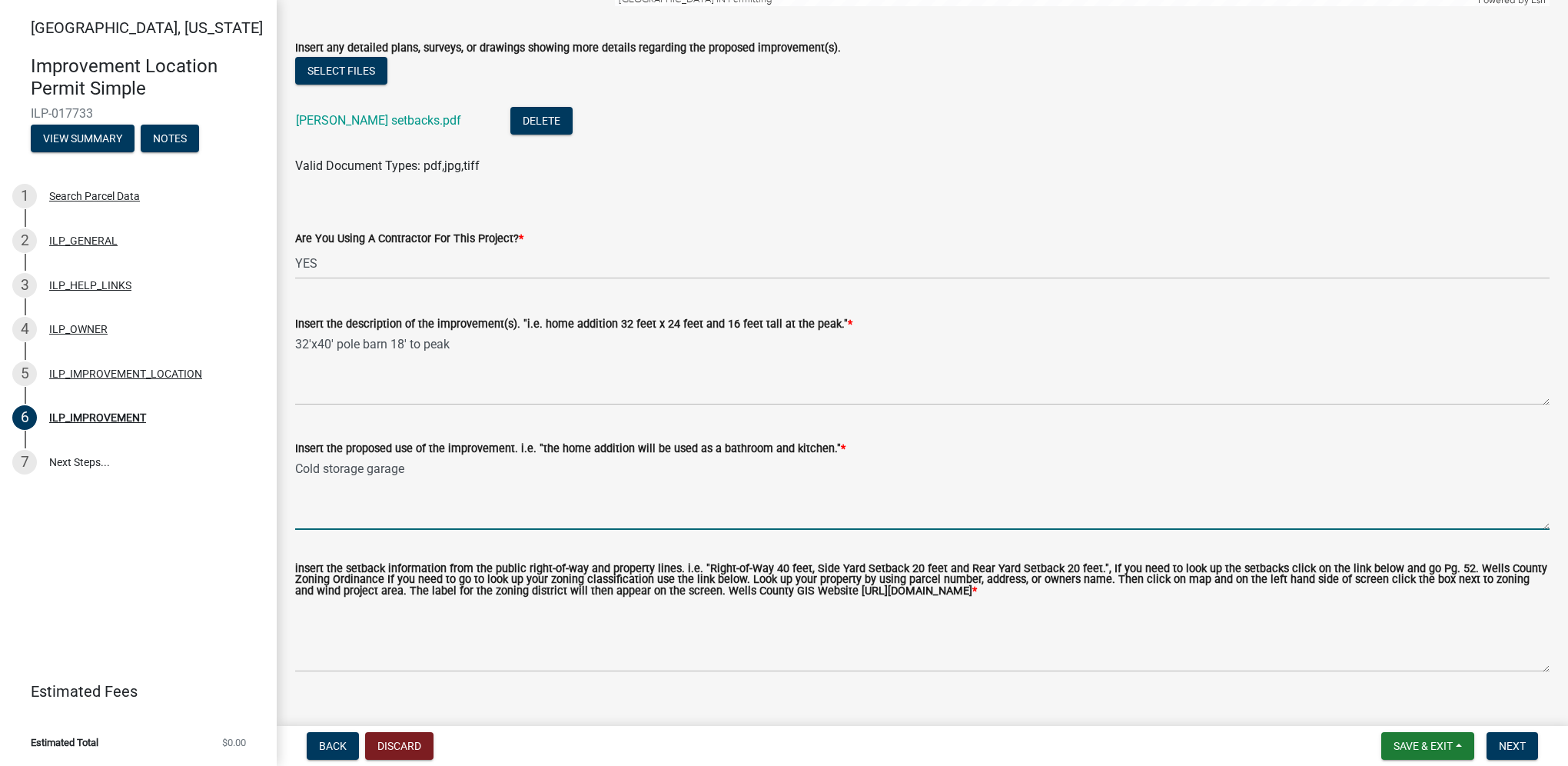
scroll to position [527, 0]
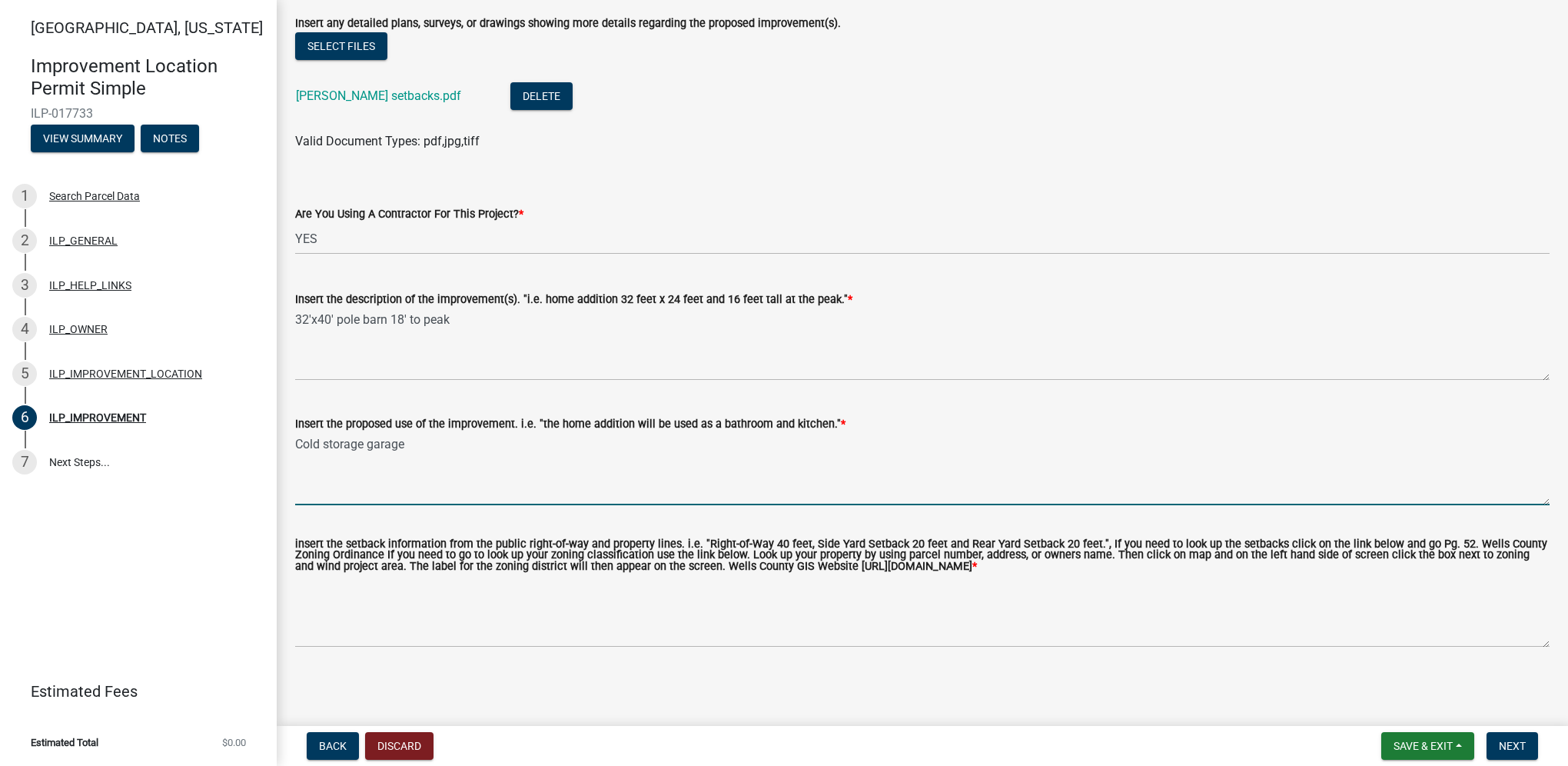
type textarea "Cold storage garage"
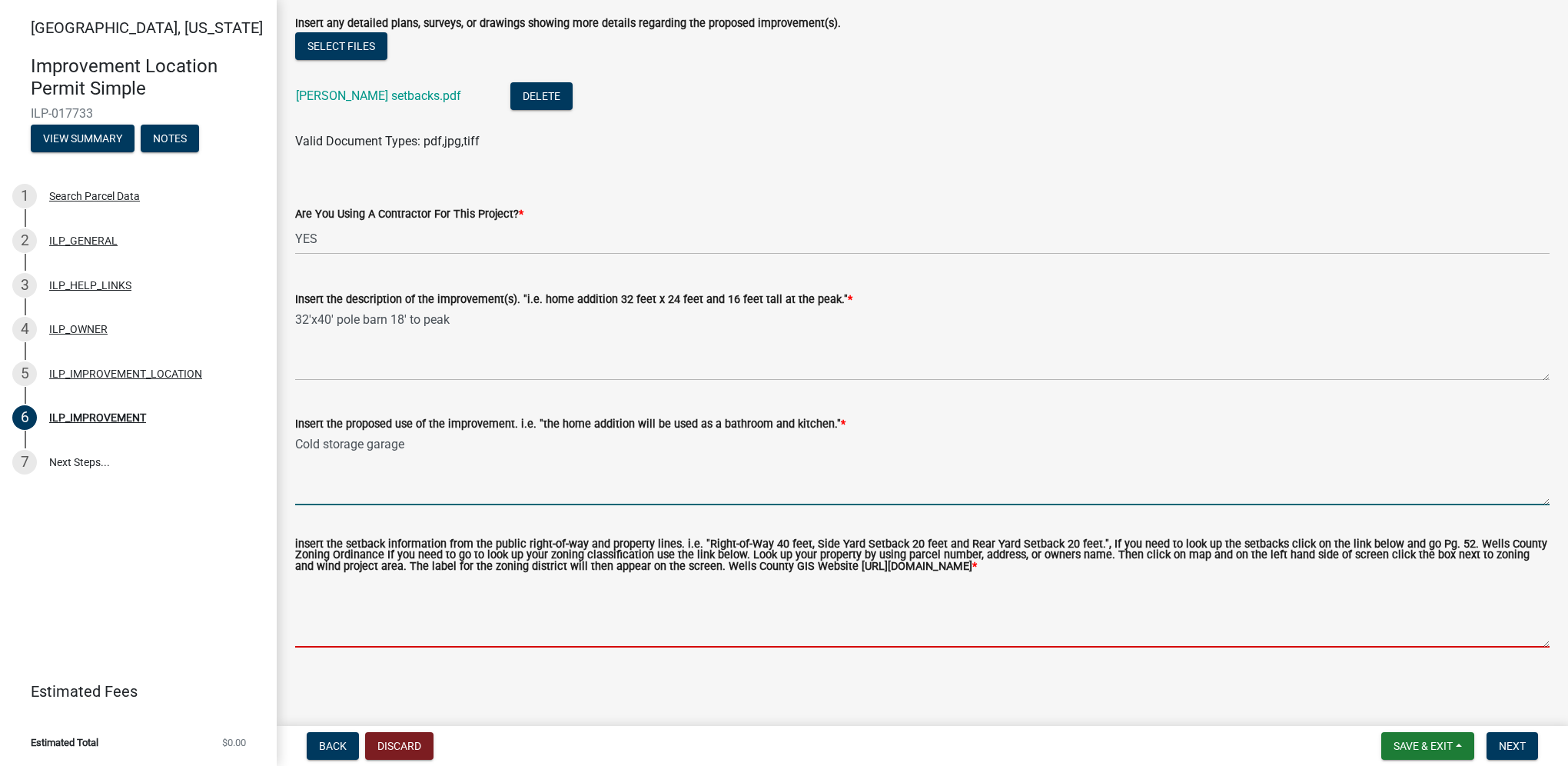
click at [455, 623] on textarea "insert the setback information from the public right-of-way and property lines.…" at bounding box center [922, 611] width 1254 height 72
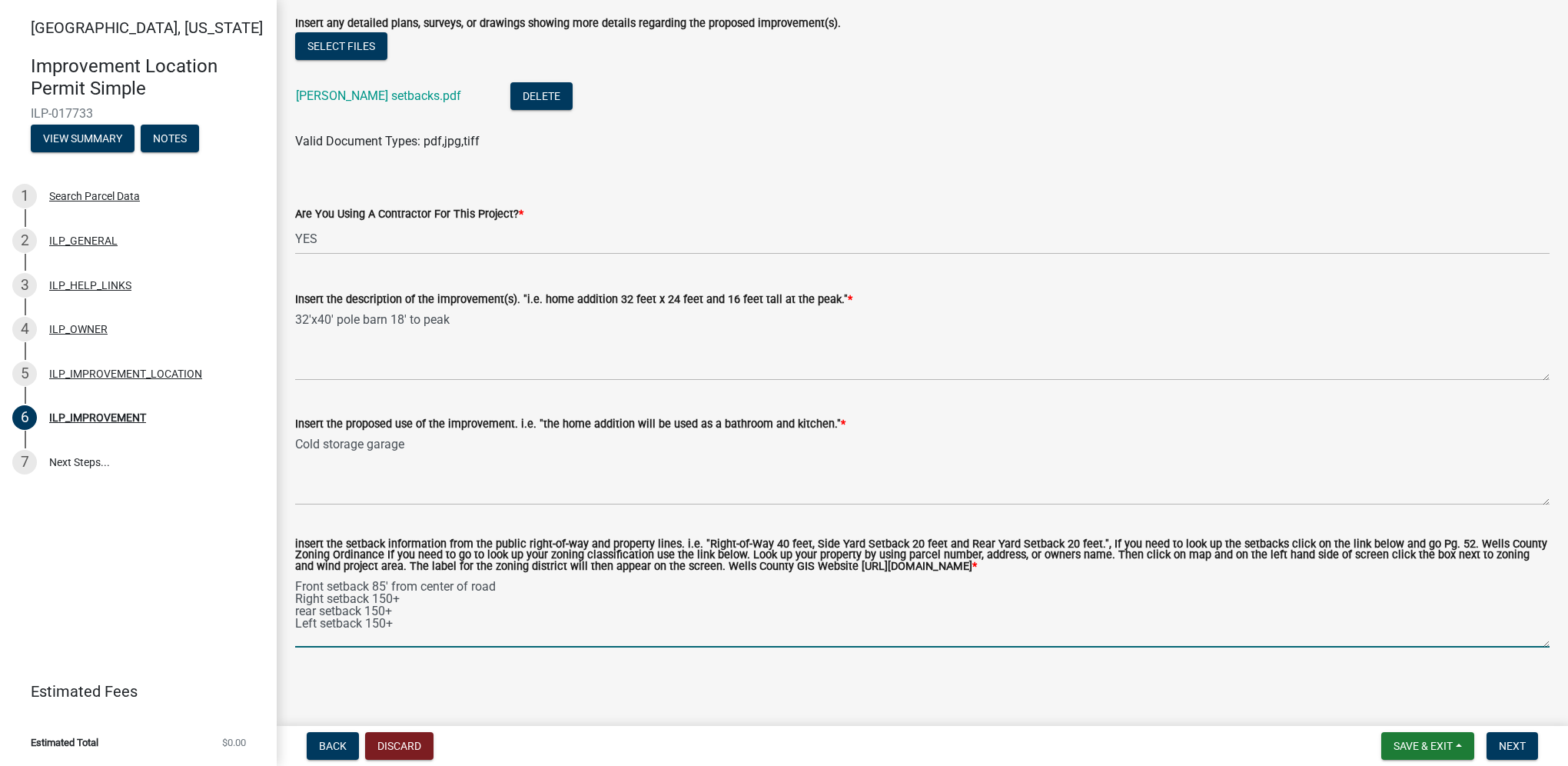
click at [297, 608] on textarea "Front setback 85' from center of road Right setback 150+ rear setback 150+ Left…" at bounding box center [922, 611] width 1254 height 72
type textarea "Front setback 85' from center of road Right setback 150+ Rear setback 150+ Left…"
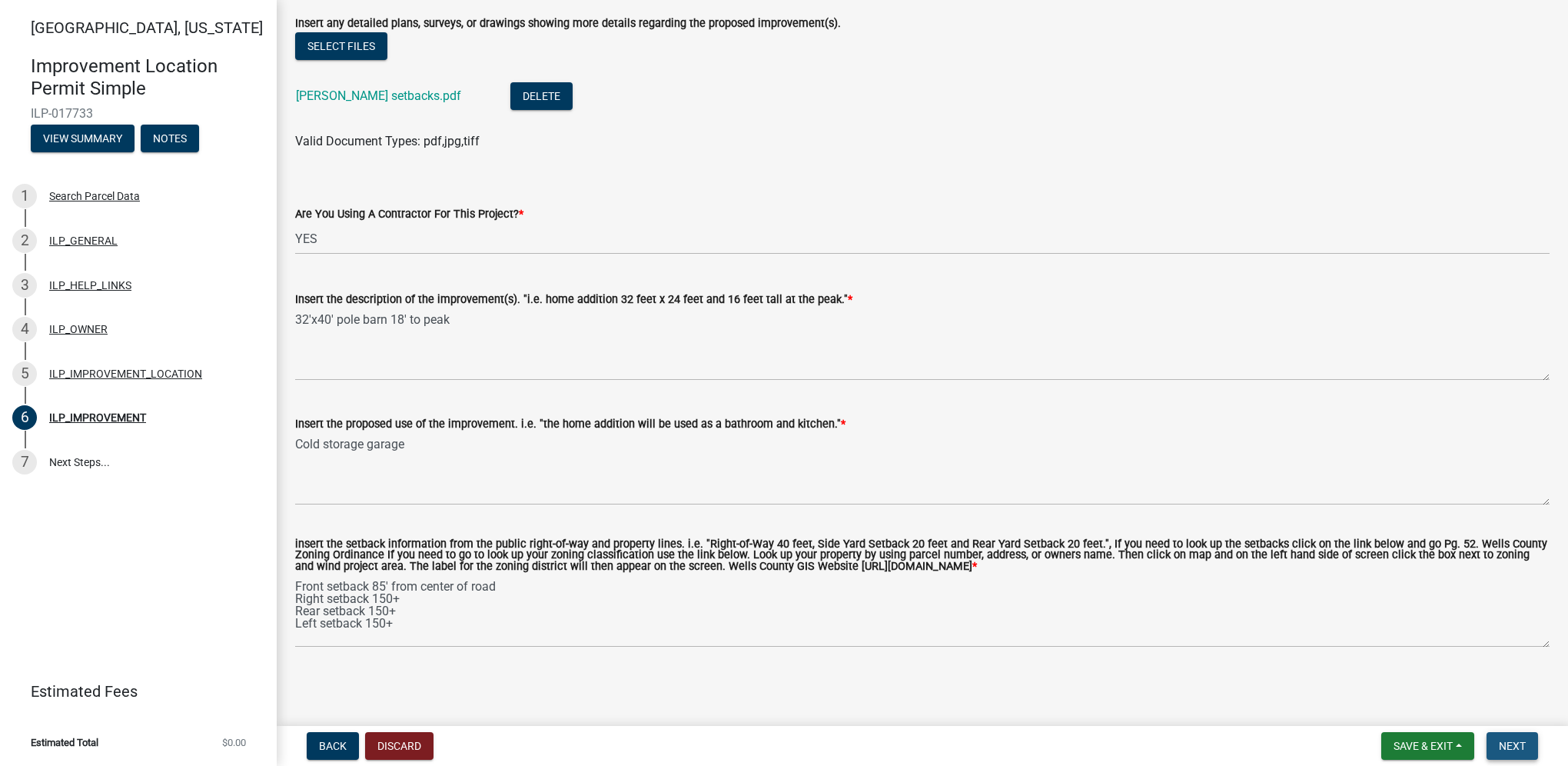
click at [1511, 740] on span "Next" at bounding box center [1512, 746] width 27 height 13
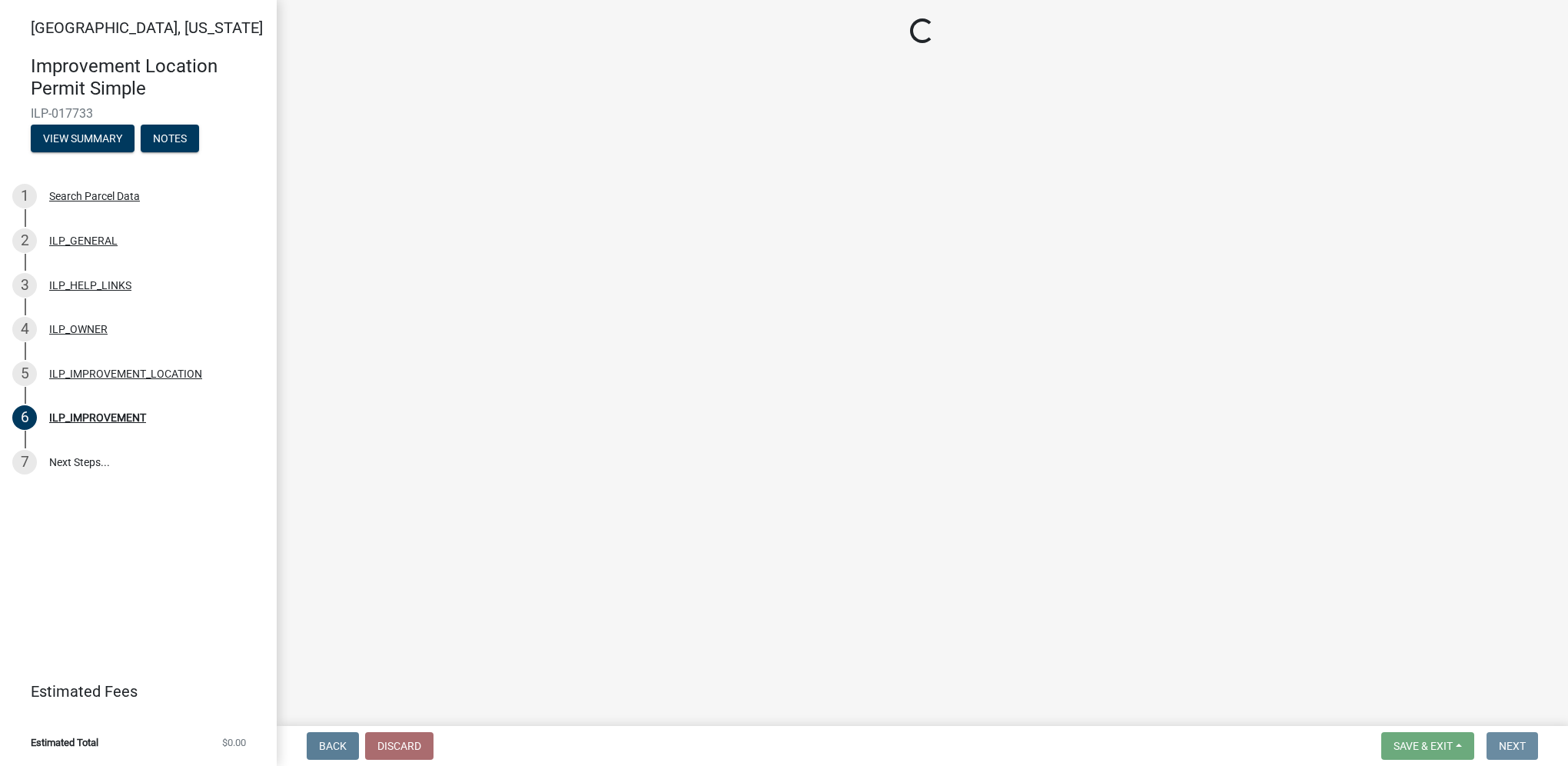
scroll to position [0, 0]
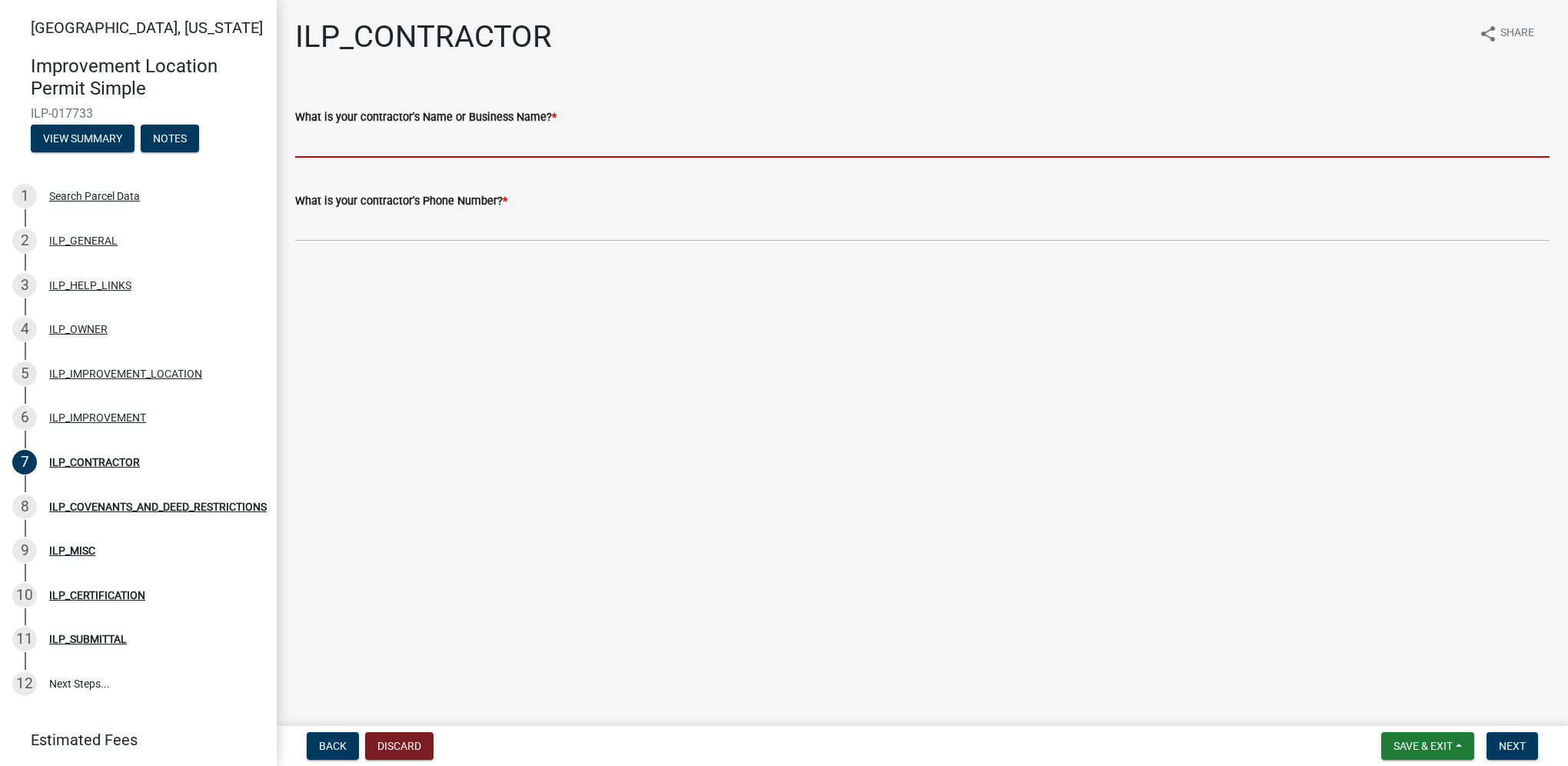
click at [461, 148] on input "What is your contractor's Name or Business Name? *" at bounding box center [922, 141] width 1254 height 31
type input "Triple A Construction and Excavating"
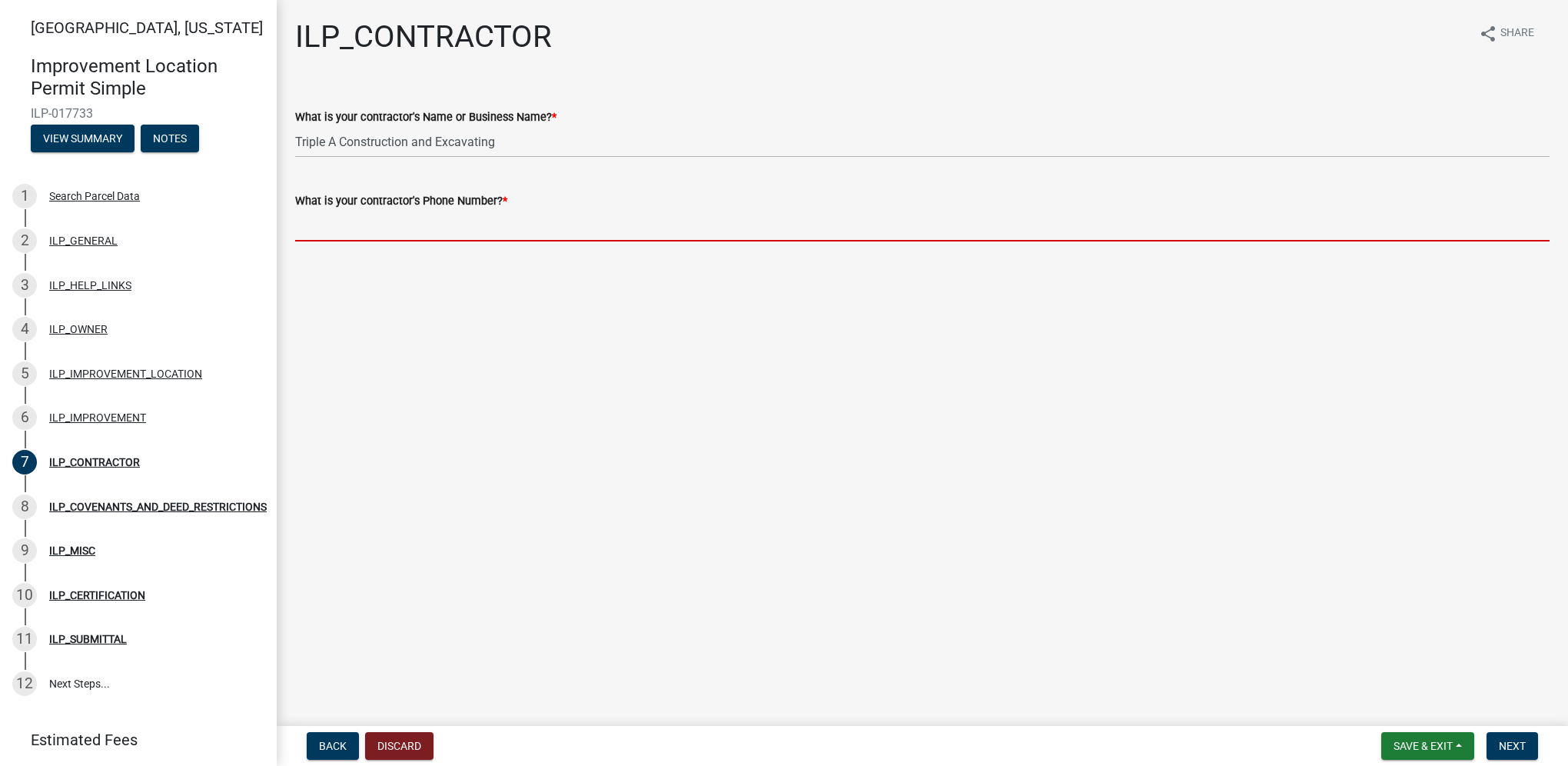
click at [445, 232] on input "What is your contractor's Phone Number? *" at bounding box center [922, 226] width 1254 height 31
type input "2604462956"
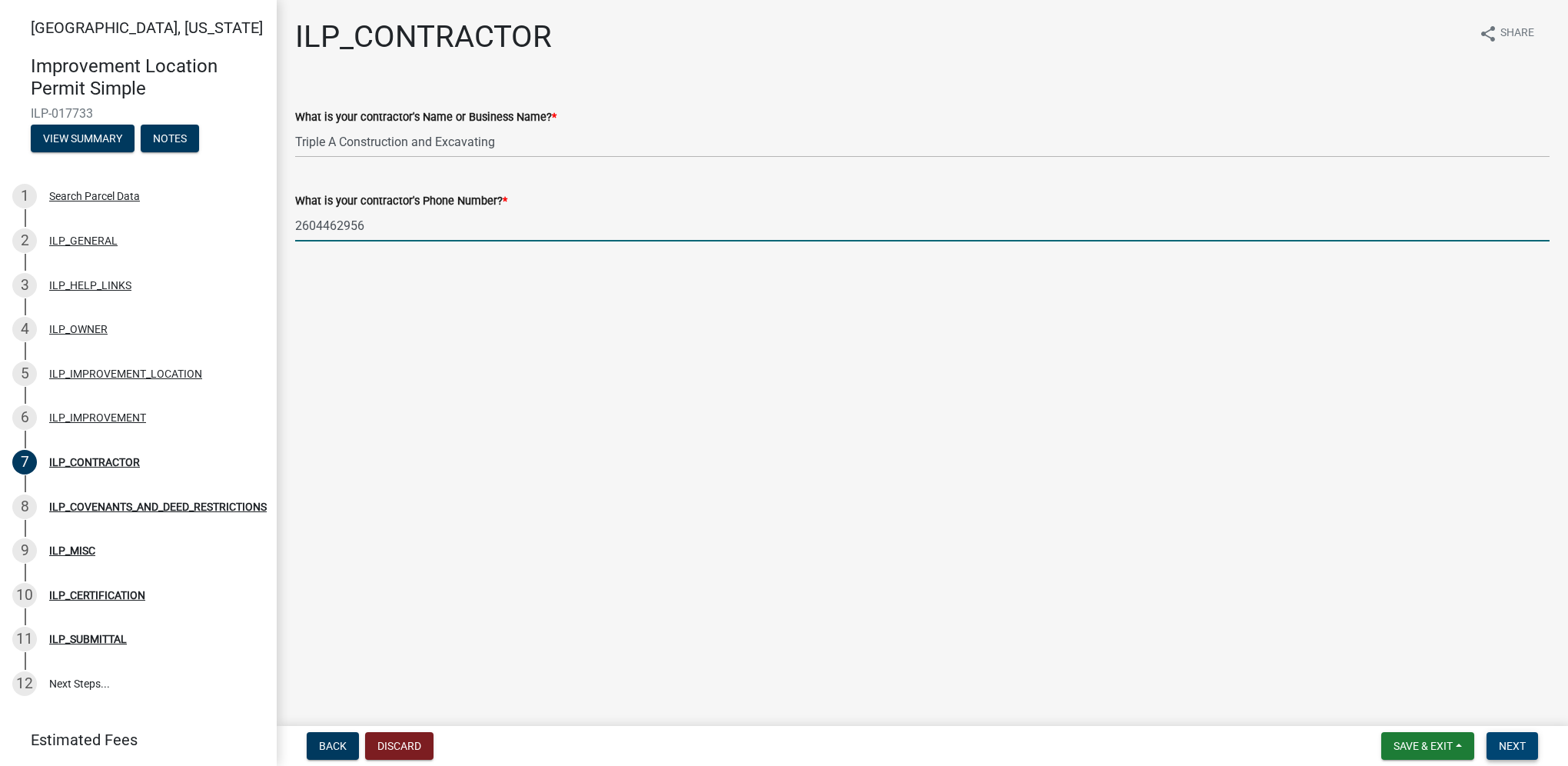
click at [1529, 749] on button "Next" at bounding box center [1512, 745] width 52 height 27
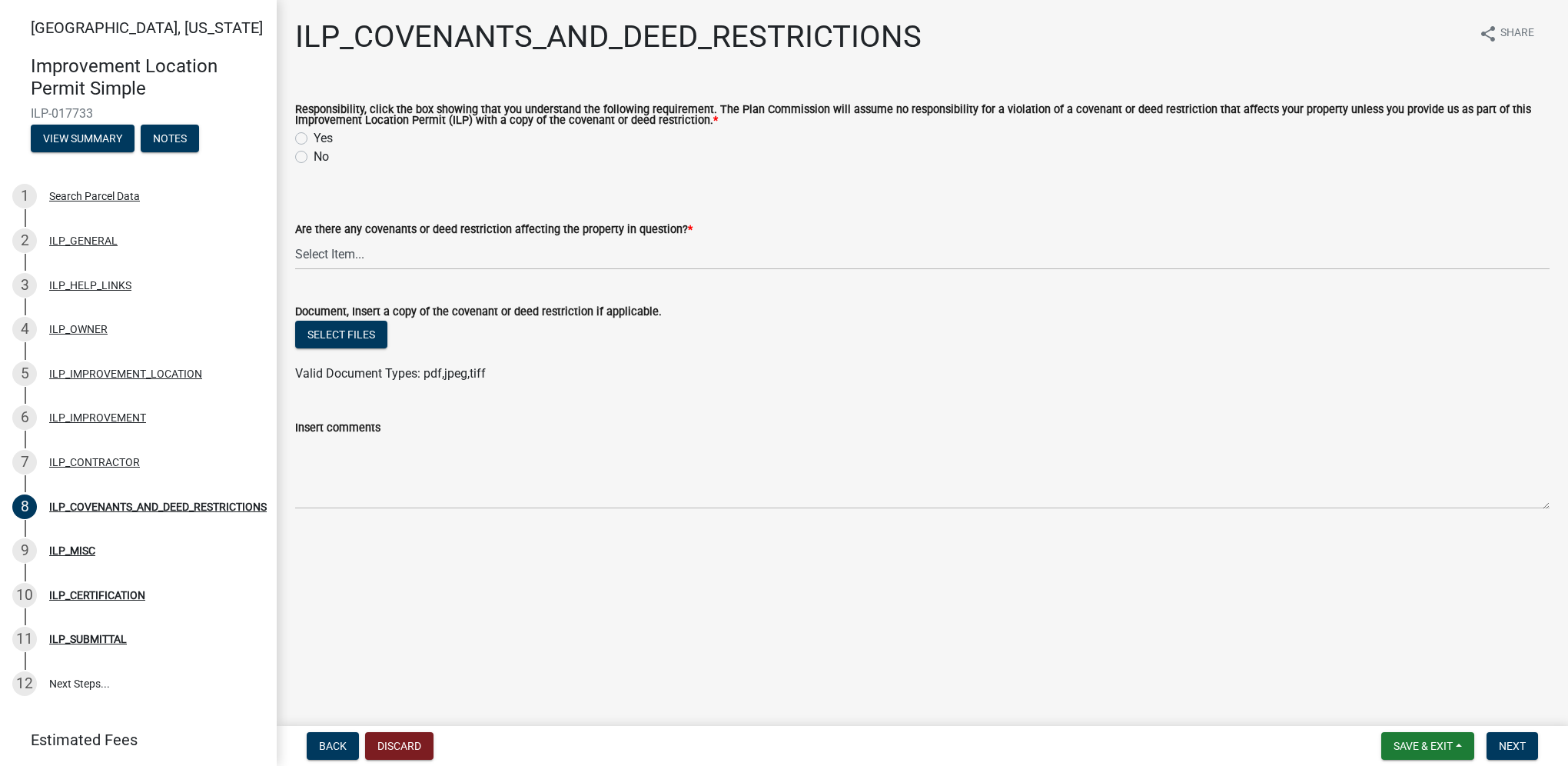
click at [313, 138] on label "Yes" at bounding box center [323, 138] width 20 height 19
click at [313, 138] on input "Yes" at bounding box center [318, 134] width 10 height 10
radio input "true"
click at [354, 246] on select "Select Item... YES NO" at bounding box center [922, 254] width 1254 height 31
click at [295, 239] on select "Select Item... YES NO" at bounding box center [922, 254] width 1254 height 31
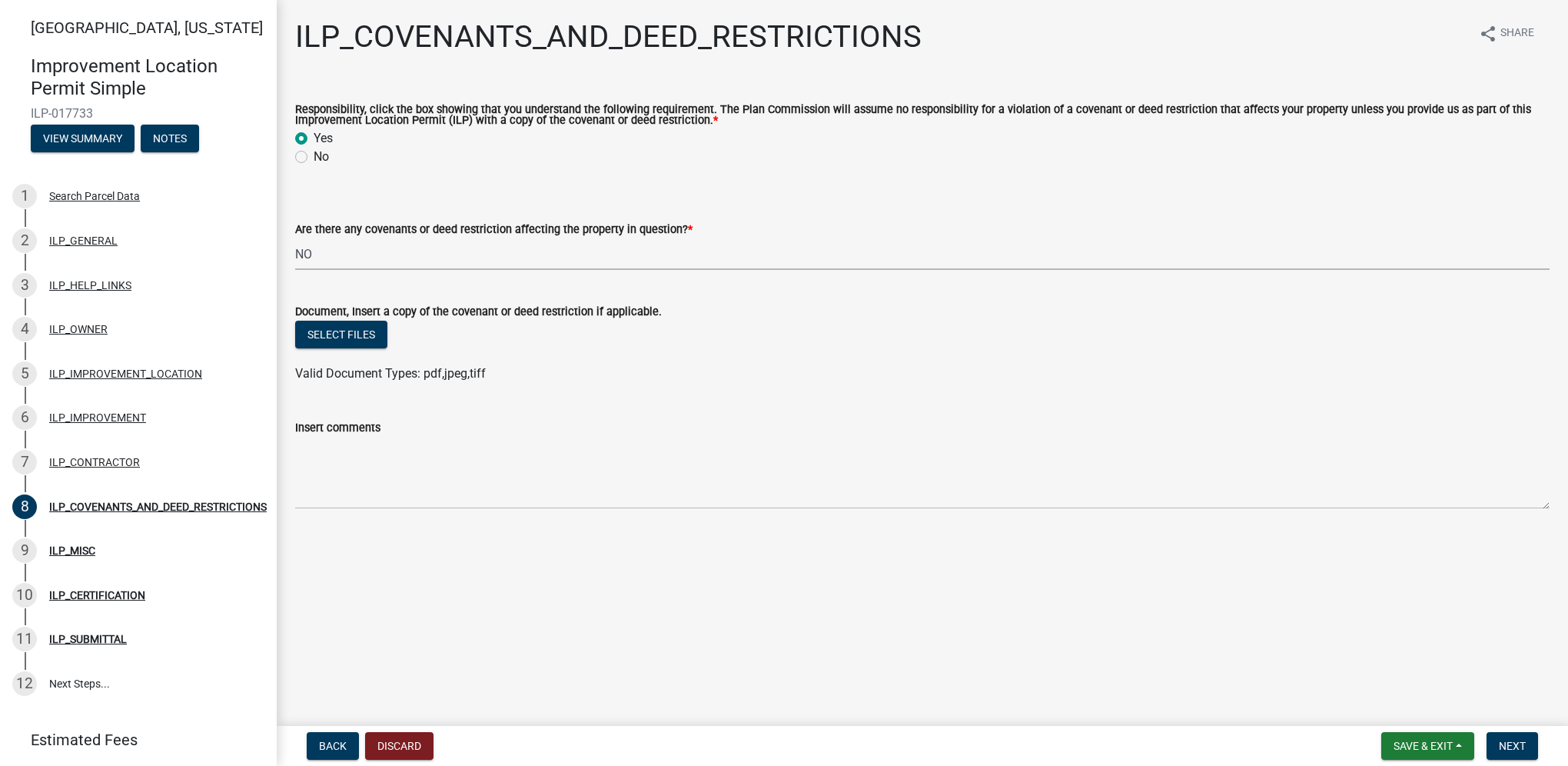
select select "8e2002f1-ace1-422c-92a0-aa7ffd64ff05"
click at [1523, 748] on span "Next" at bounding box center [1512, 746] width 27 height 13
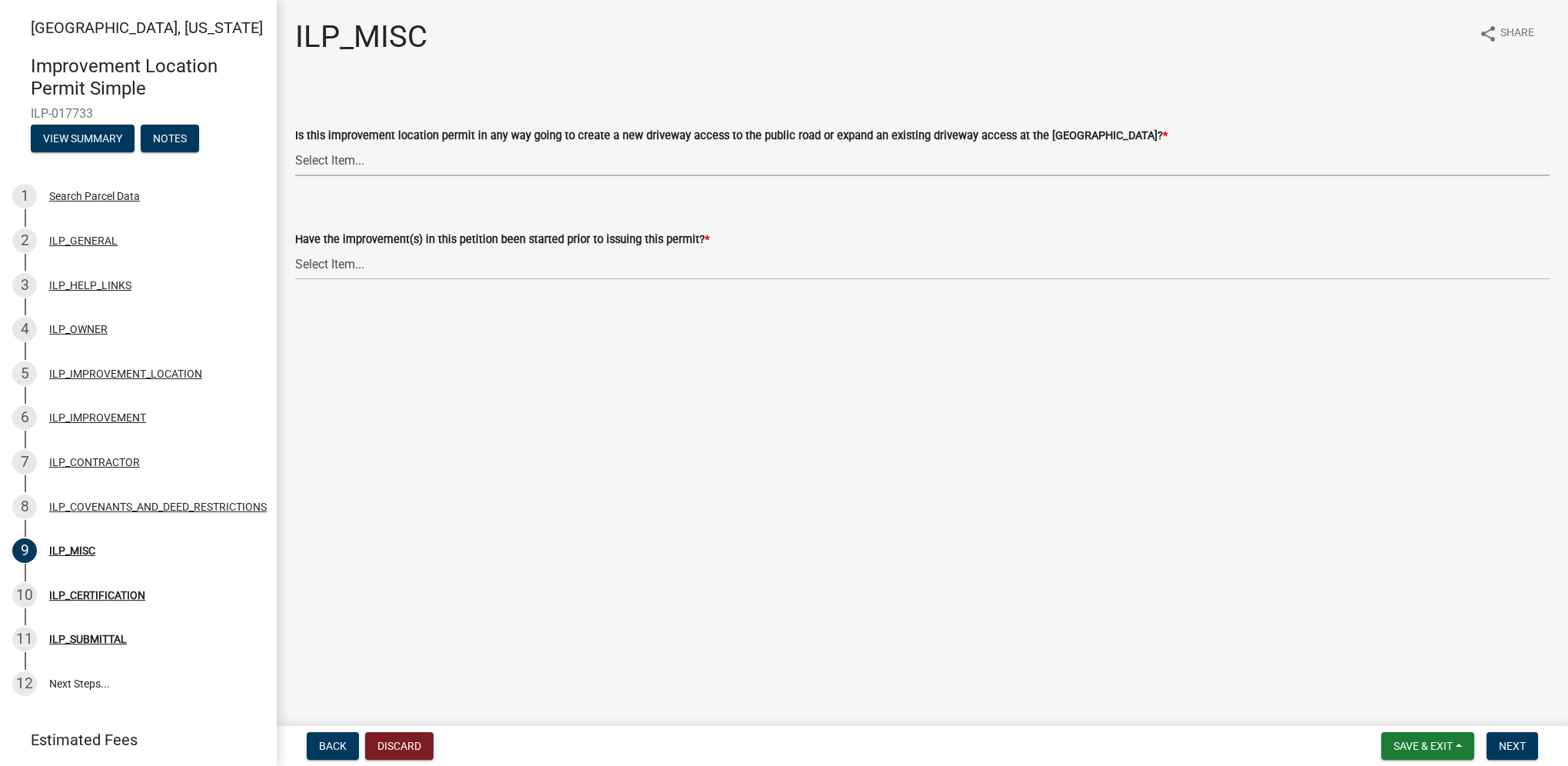
click at [370, 163] on select "Select Item... YES NO" at bounding box center [922, 160] width 1254 height 31
click at [295, 145] on select "Select Item... YES NO" at bounding box center [922, 160] width 1254 height 31
select select "efdfc372-da28-48aa-82f0-d86e80c7002d"
click at [390, 266] on select "Select Item... YES NO" at bounding box center [922, 264] width 1254 height 31
click at [295, 249] on select "Select Item... YES NO" at bounding box center [922, 264] width 1254 height 31
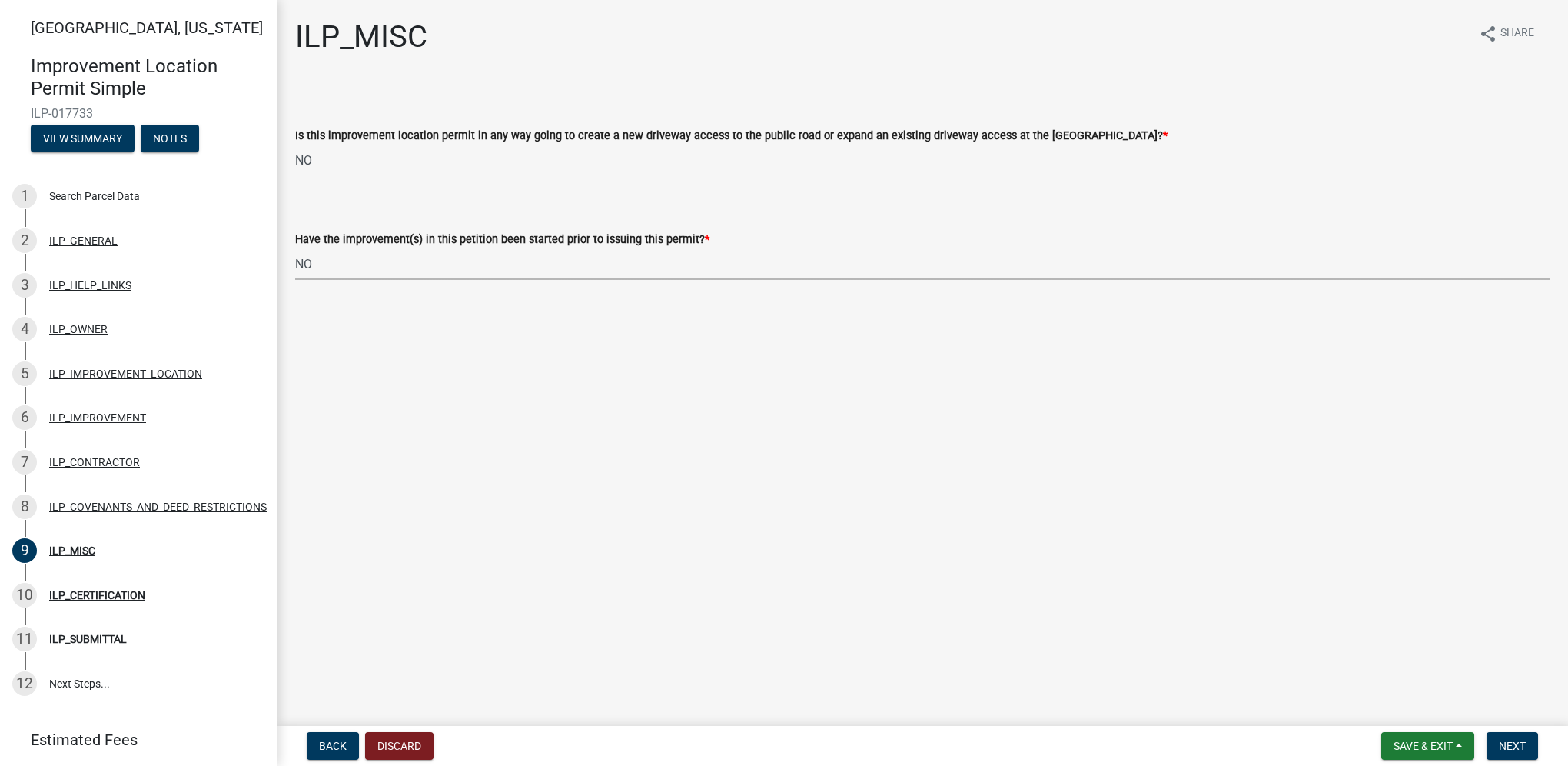
select select "87690217-1c5d-4f3f-89a3-85c12ce3295a"
click at [1505, 744] on span "Next" at bounding box center [1512, 746] width 27 height 13
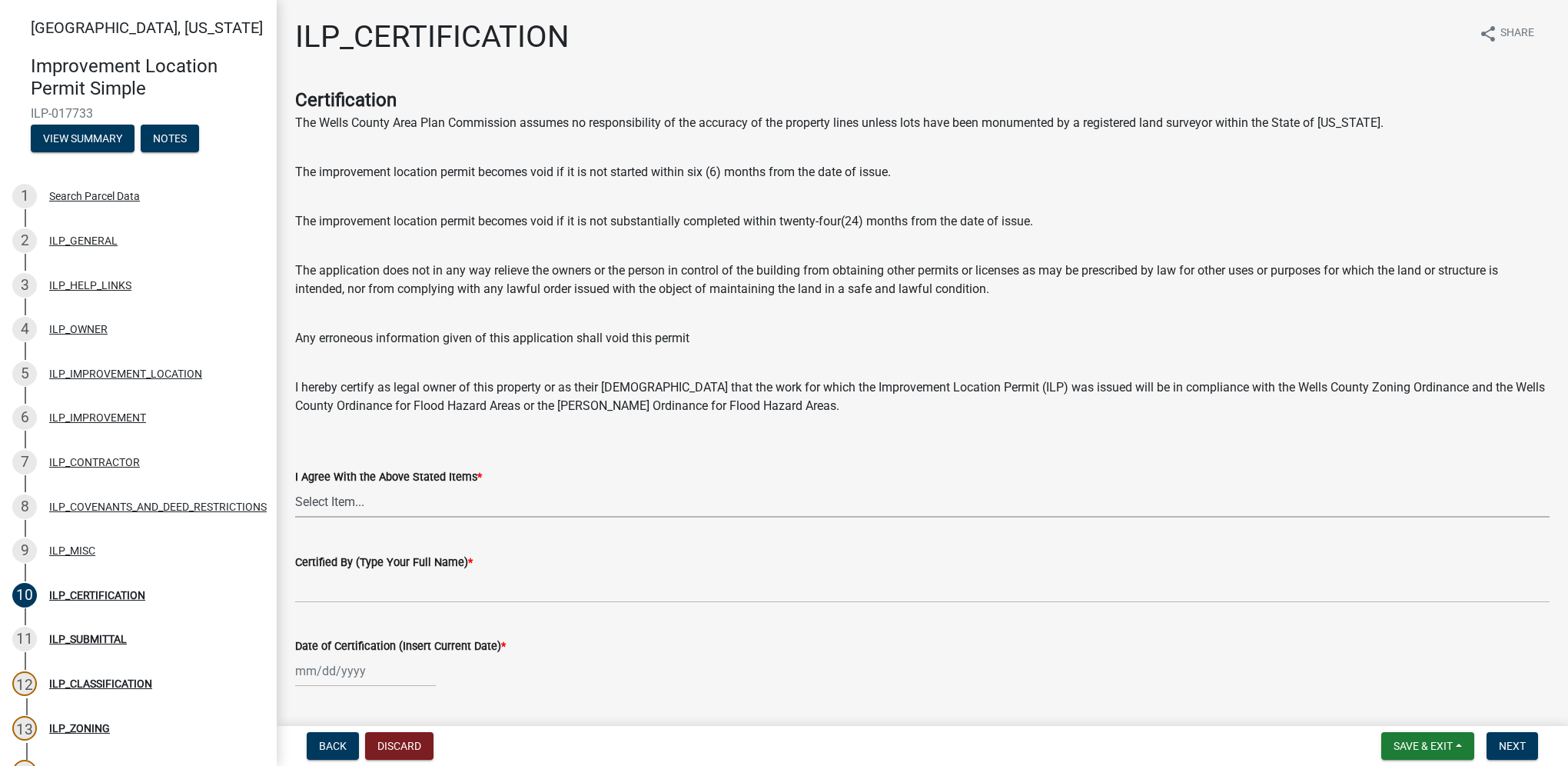
click at [437, 501] on select "Select Item... Yes" at bounding box center [922, 502] width 1254 height 31
click at [295, 486] on select "Select Item... Yes" at bounding box center [922, 502] width 1254 height 31
select select "bd96893d-fc5a-4886-96bc-c23f48f60341"
click at [430, 603] on wm-data-entity-input "Certified By (Type Your Full Name) *" at bounding box center [922, 573] width 1254 height 84
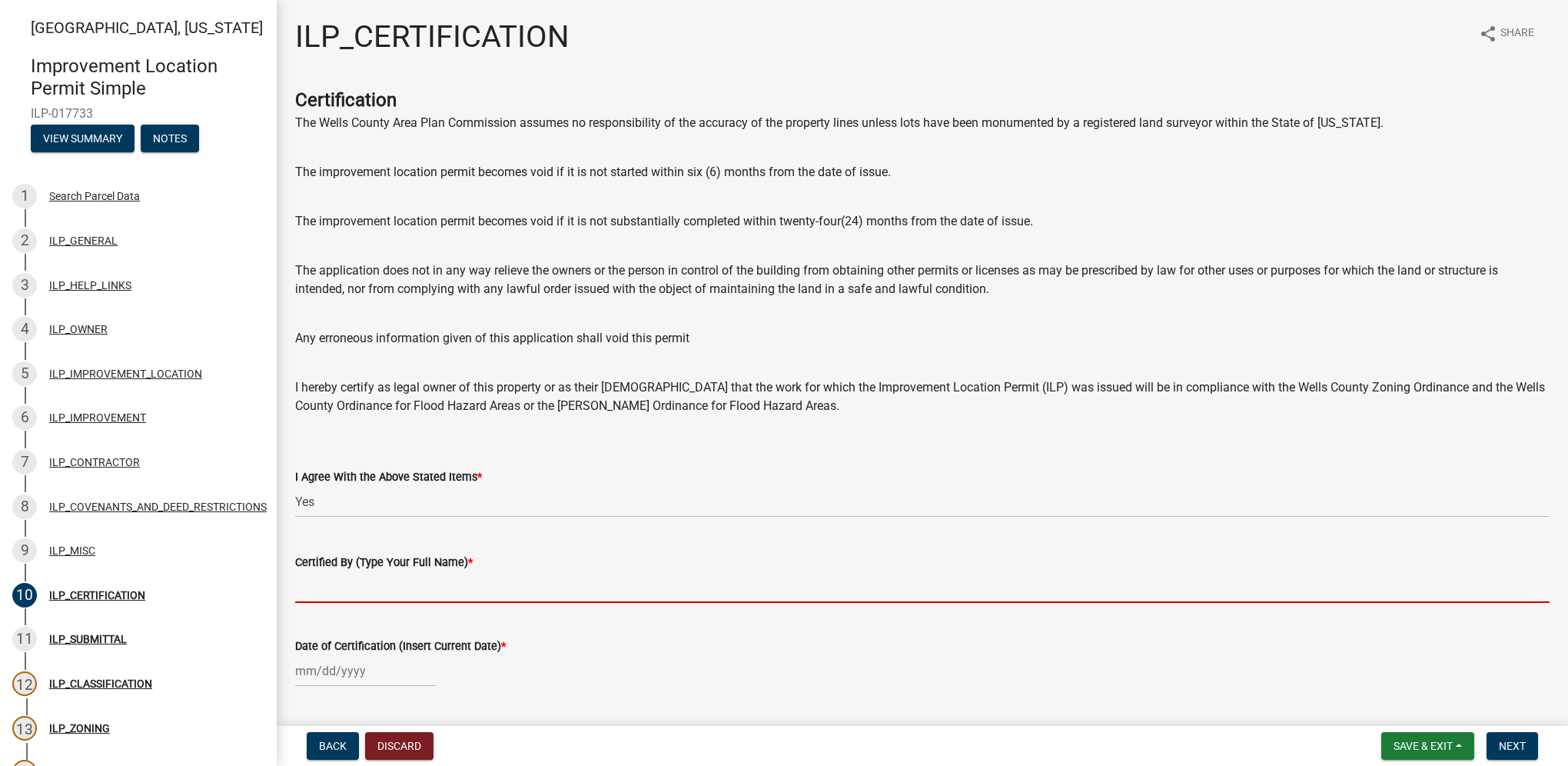
click at [430, 595] on input "Certified By (Type Your Full Name) *" at bounding box center [922, 587] width 1254 height 31
type input "[PERSON_NAME]"
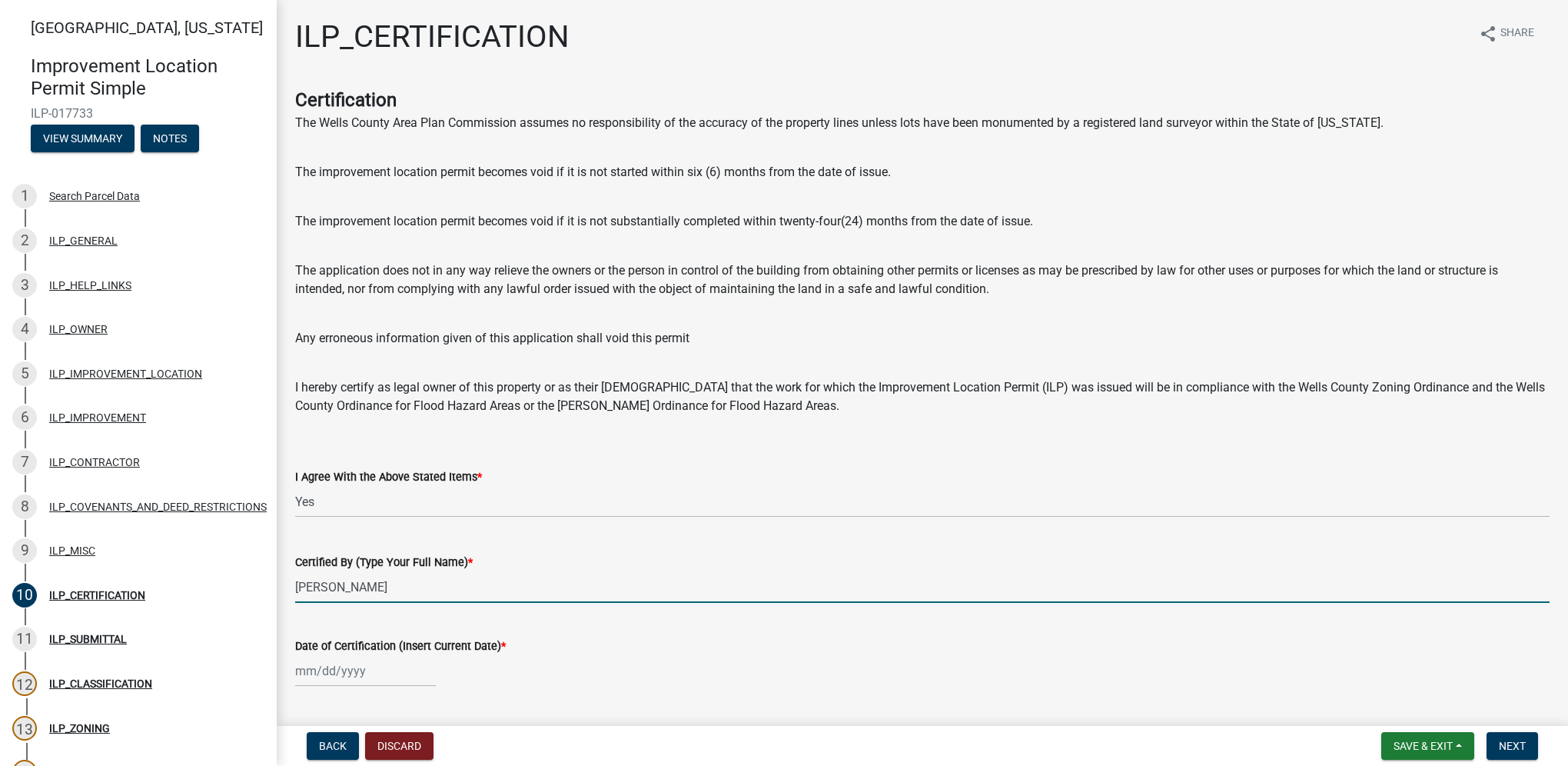
click at [386, 675] on div at bounding box center [366, 671] width 141 height 31
select select "10"
select select "2025"
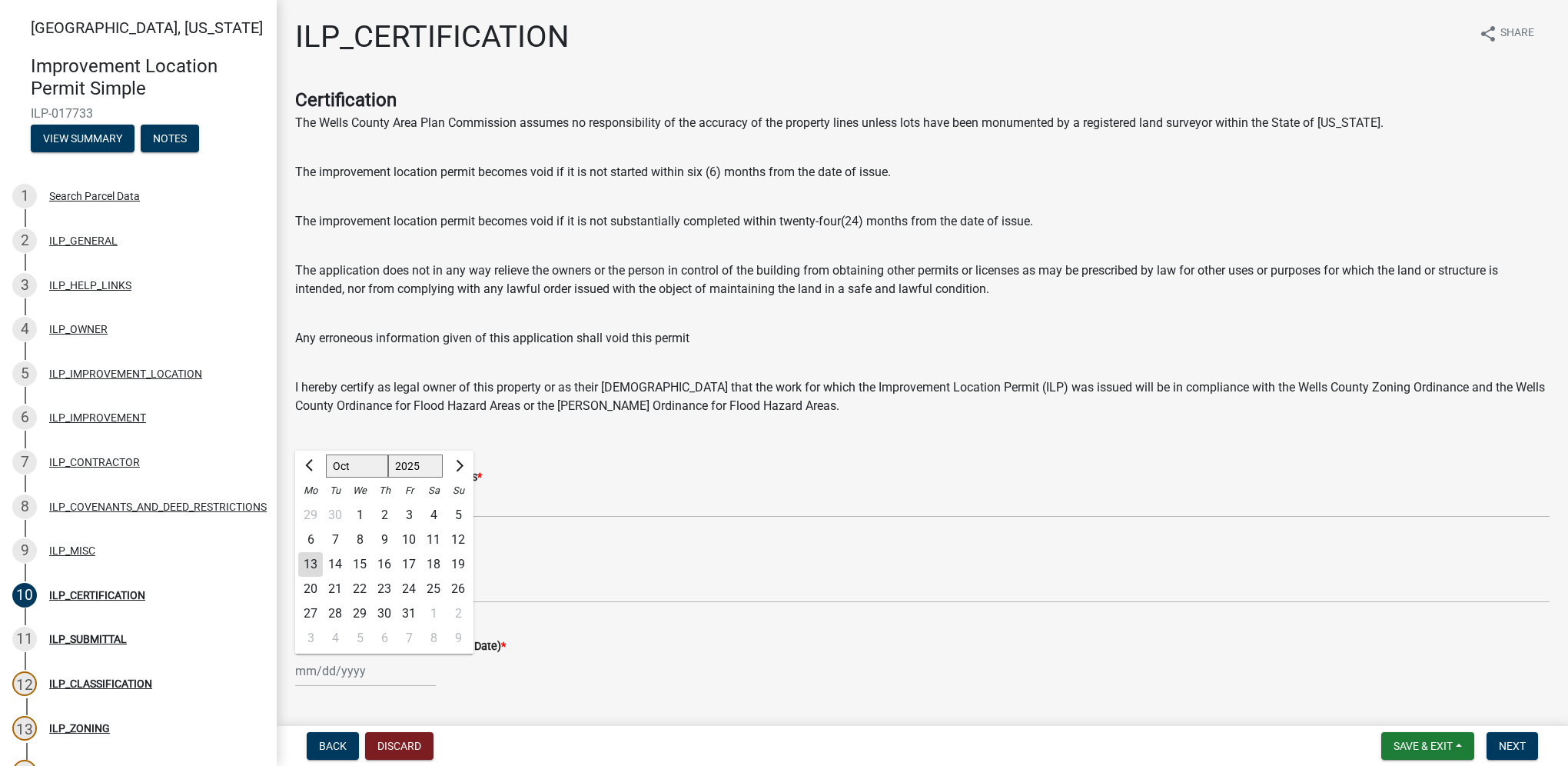
click at [314, 560] on div "13" at bounding box center [310, 564] width 24 height 24
type input "[DATE]"
click at [1500, 744] on span "Next" at bounding box center [1512, 746] width 27 height 13
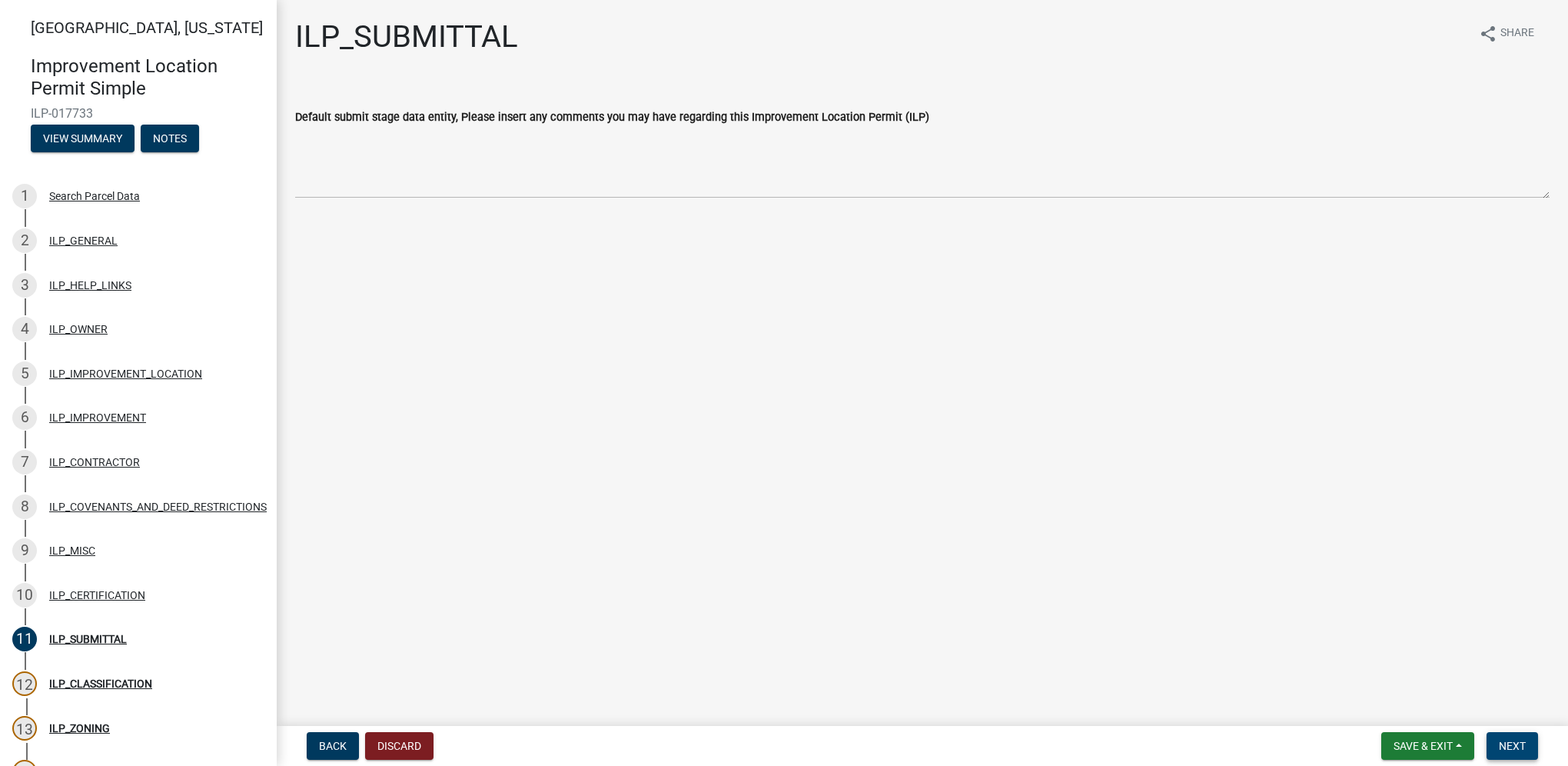
click at [1507, 739] on span "Next" at bounding box center [1512, 746] width 27 height 13
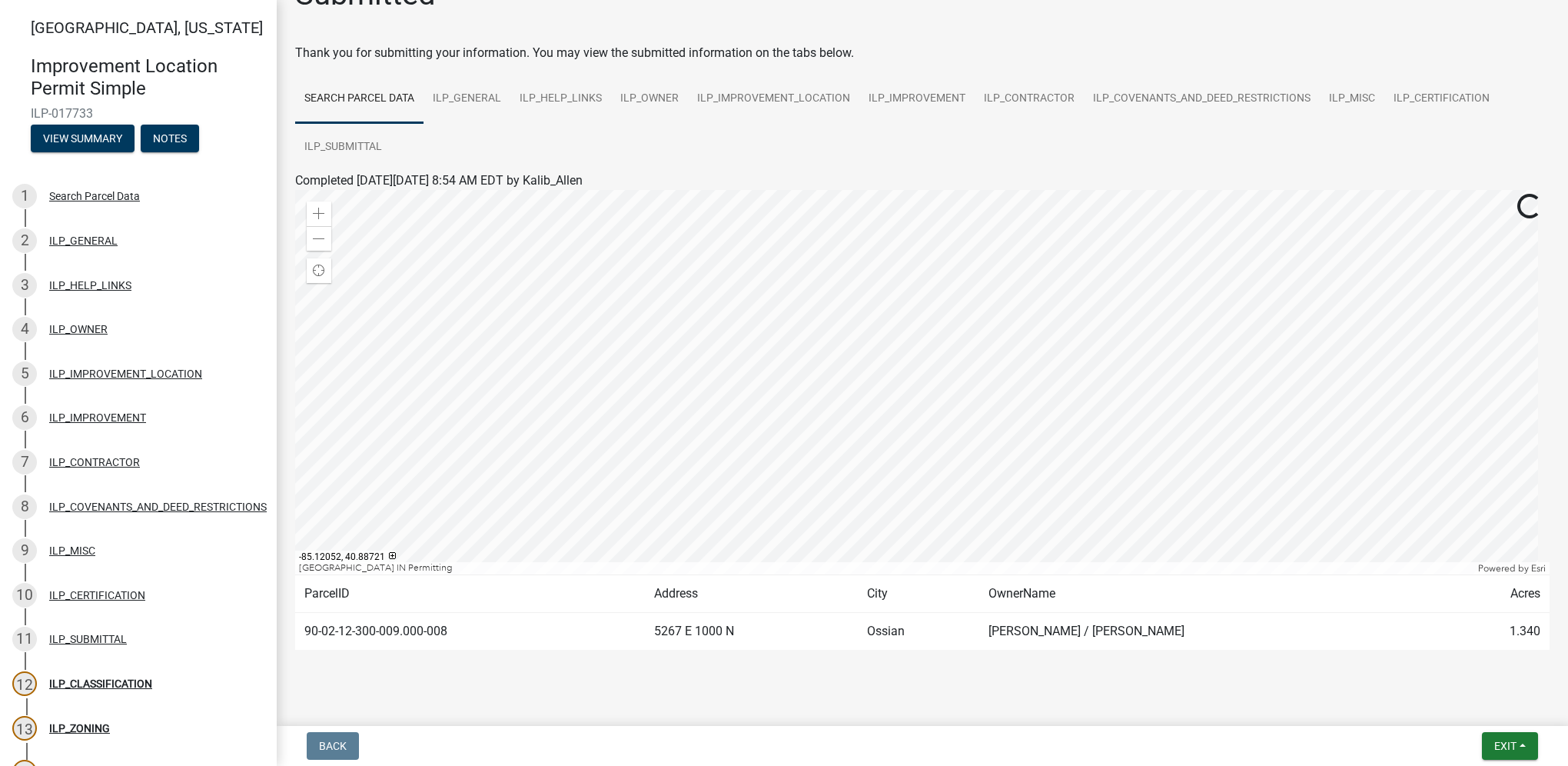
scroll to position [63, 0]
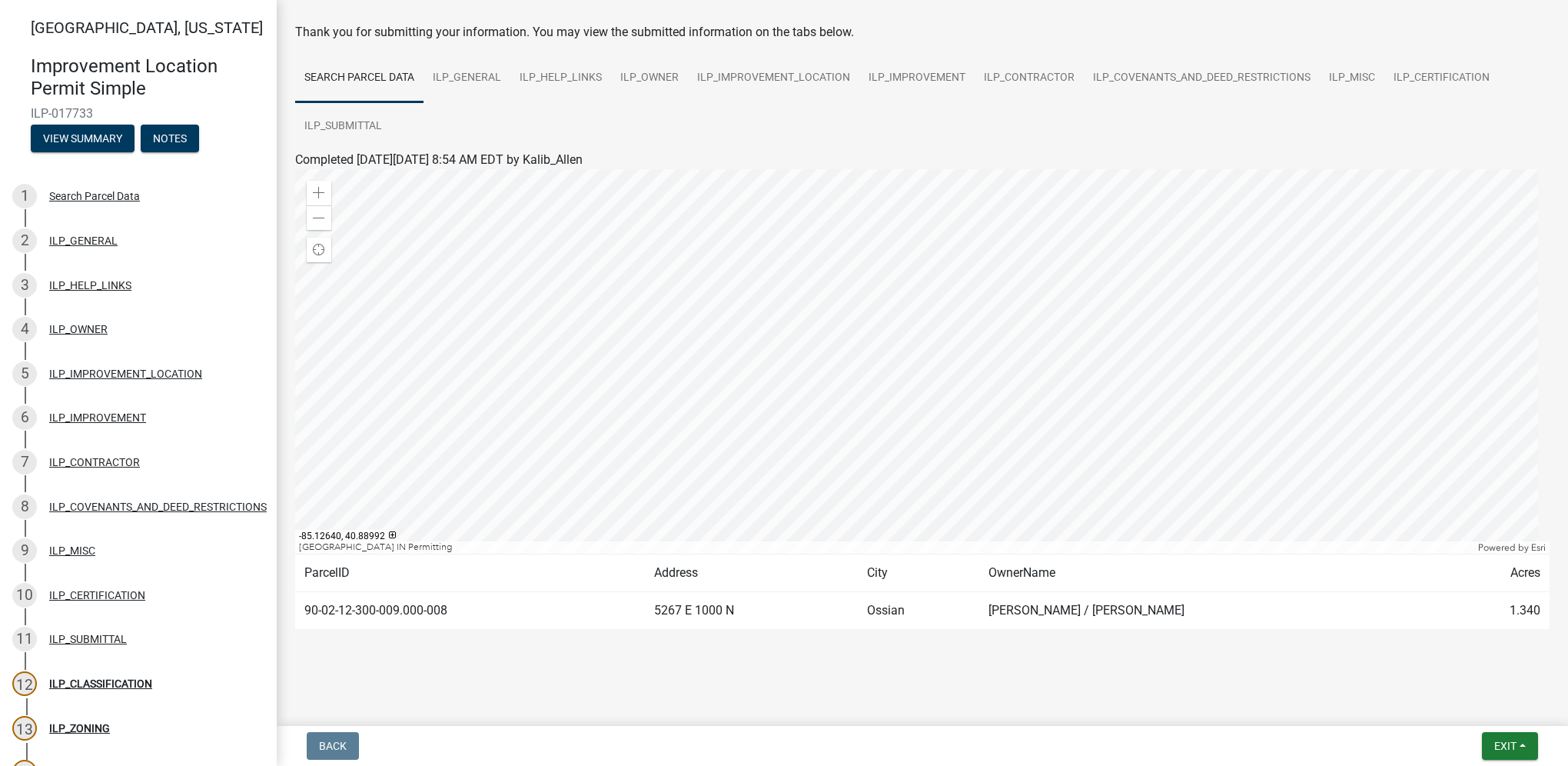
click at [739, 376] on div at bounding box center [922, 361] width 1254 height 385
click at [319, 221] on span at bounding box center [319, 218] width 13 height 13
click at [319, 196] on span at bounding box center [319, 193] width 13 height 13
click at [322, 219] on span at bounding box center [319, 218] width 13 height 13
click at [1494, 743] on span "Exit" at bounding box center [1505, 746] width 23 height 13
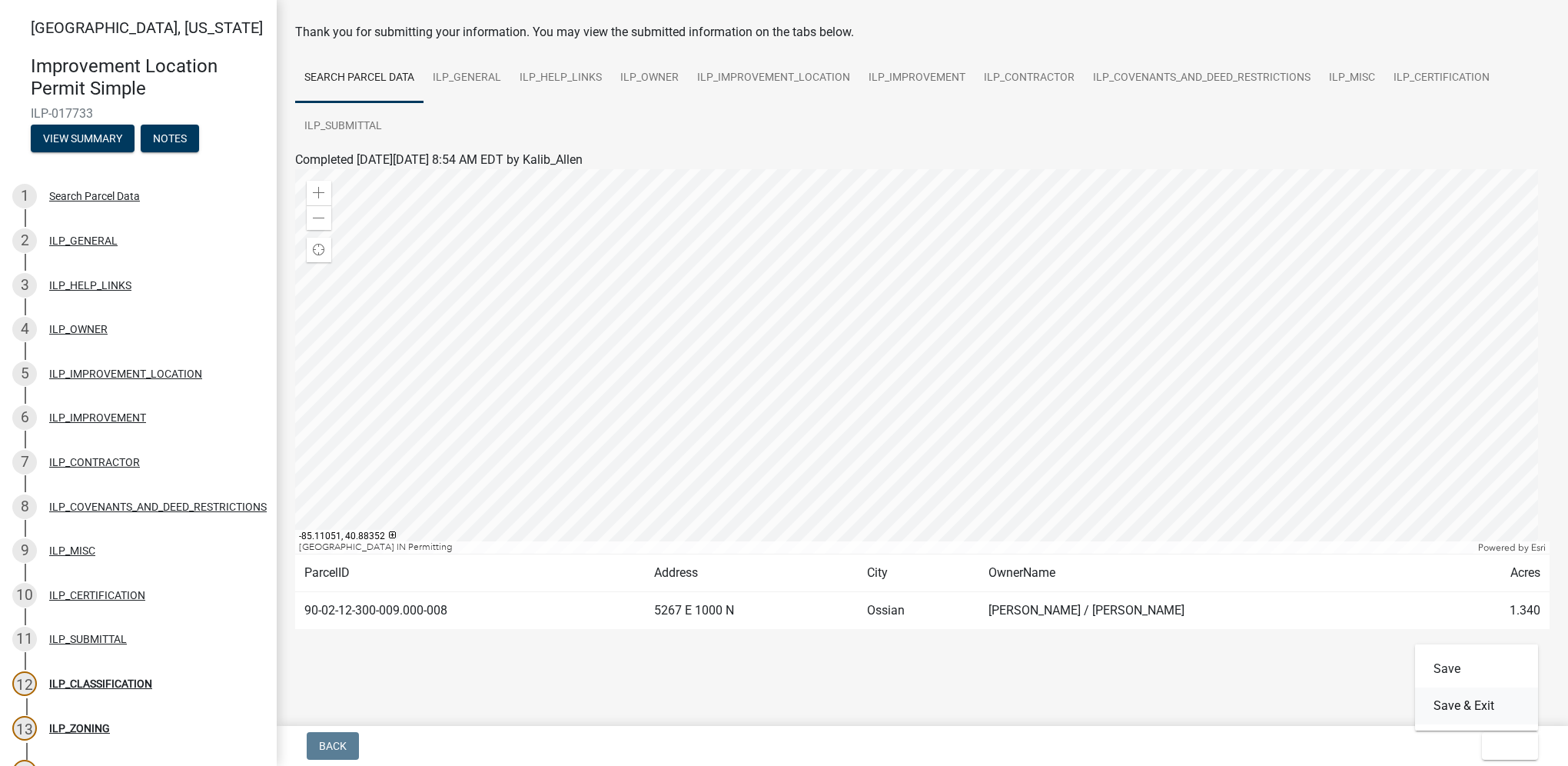
click at [1485, 699] on button "Save & Exit" at bounding box center [1476, 705] width 123 height 37
